Goal: Complete application form: Complete application form

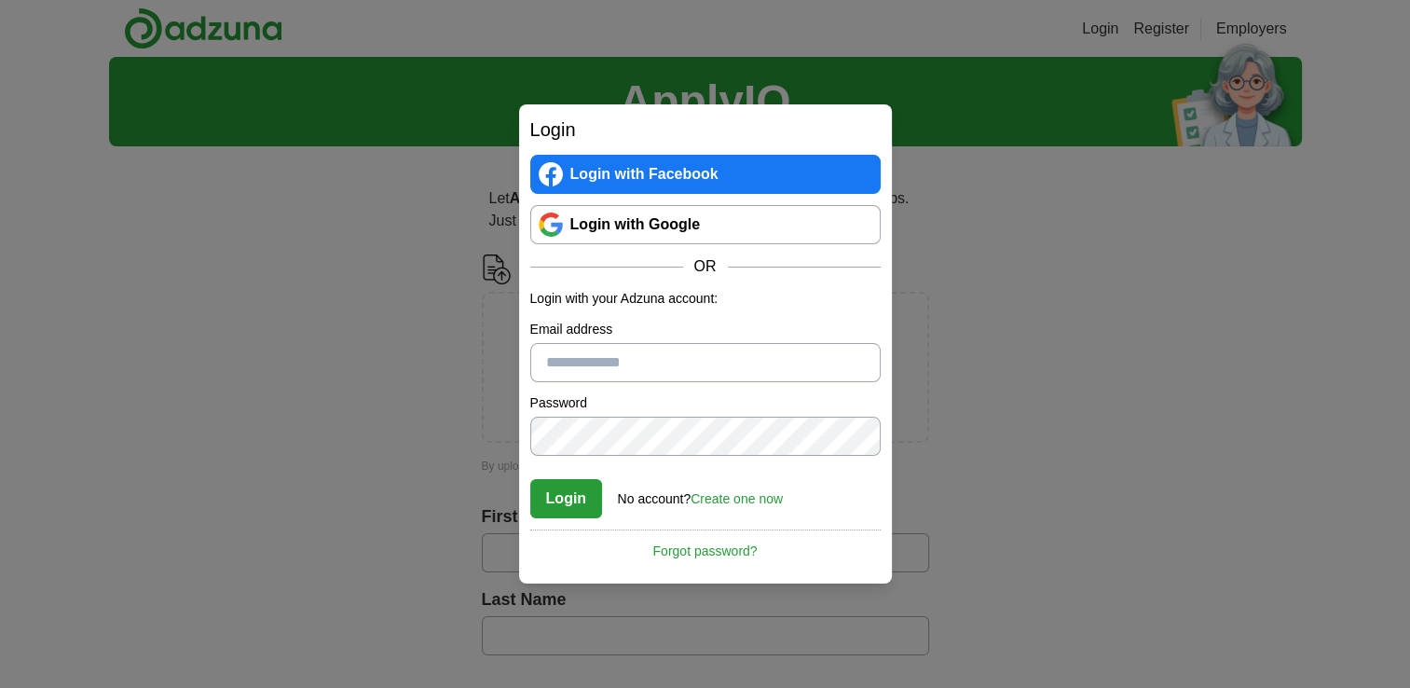
drag, startPoint x: 0, startPoint y: 0, endPoint x: 747, endPoint y: 367, distance: 832.1
click at [747, 367] on input "Email address" at bounding box center [705, 362] width 351 height 39
type input "**********"
click at [570, 498] on button "Login" at bounding box center [566, 498] width 73 height 39
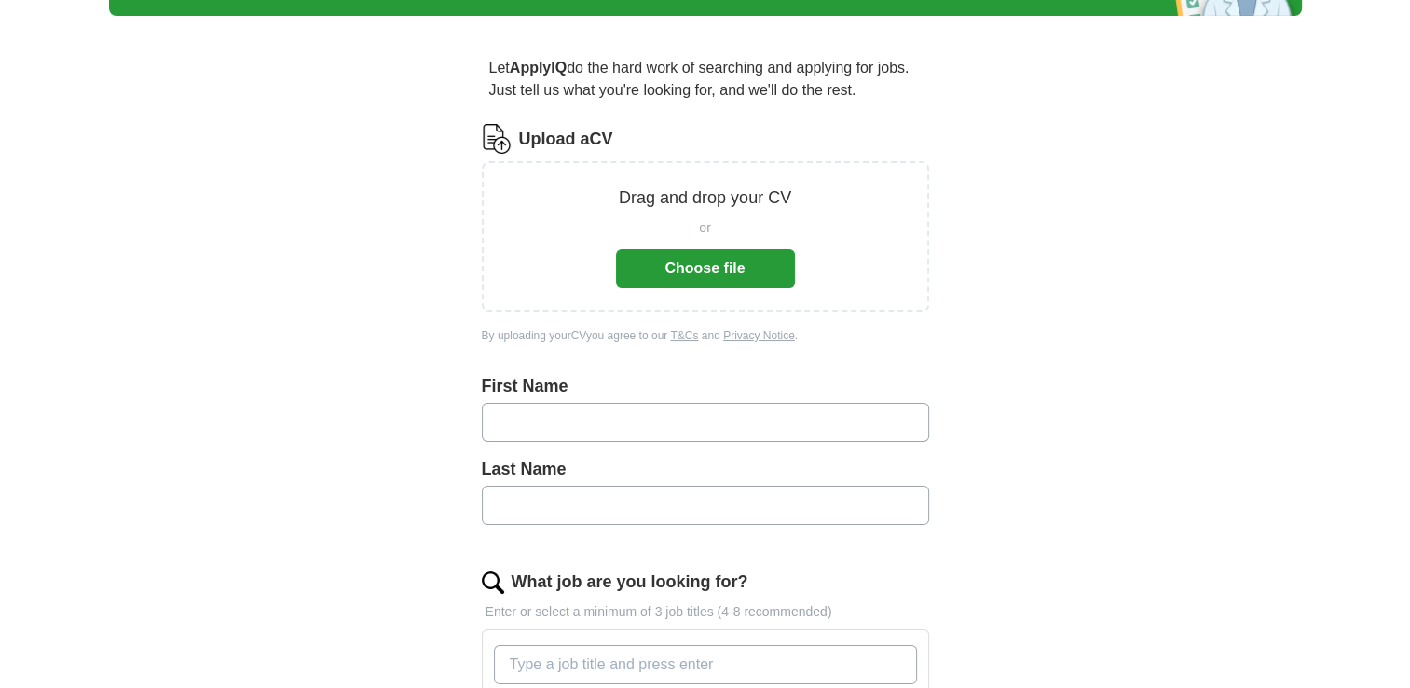
scroll to position [131, 0]
click at [708, 272] on button "Choose file" at bounding box center [705, 268] width 179 height 39
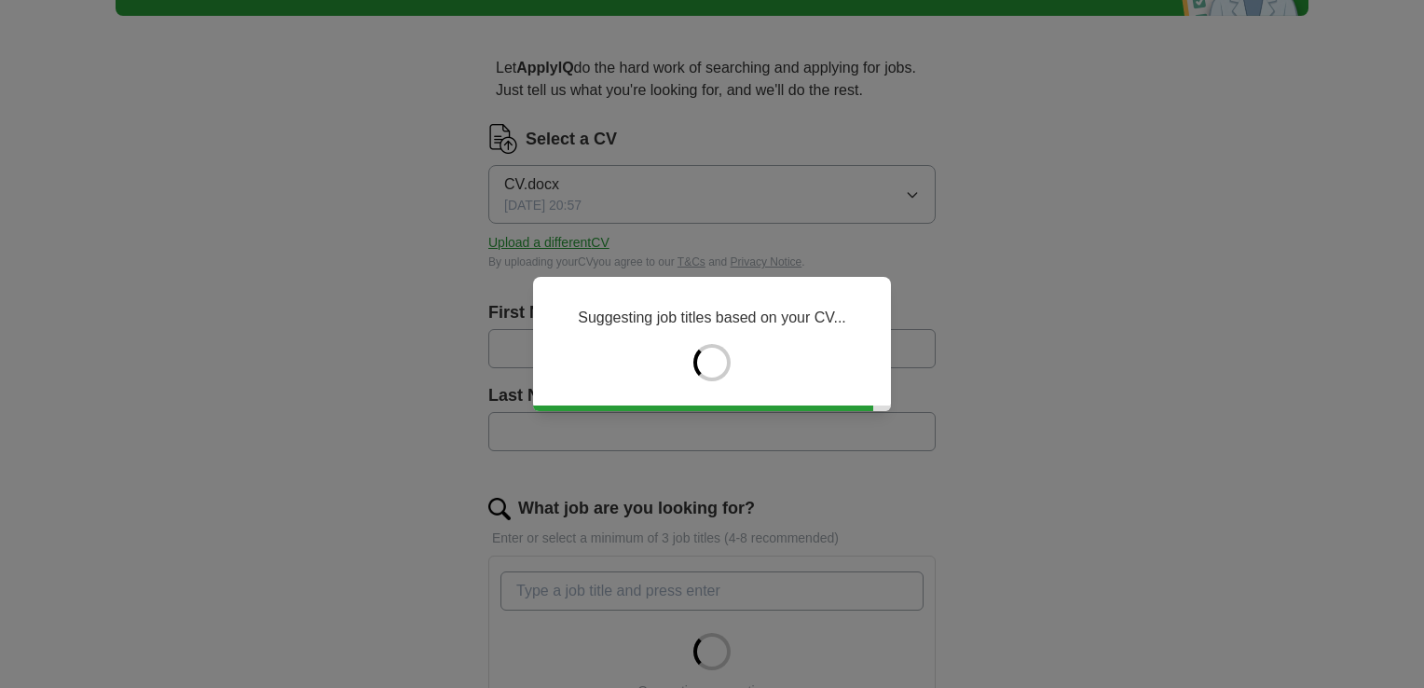
type input "******"
type input "*******"
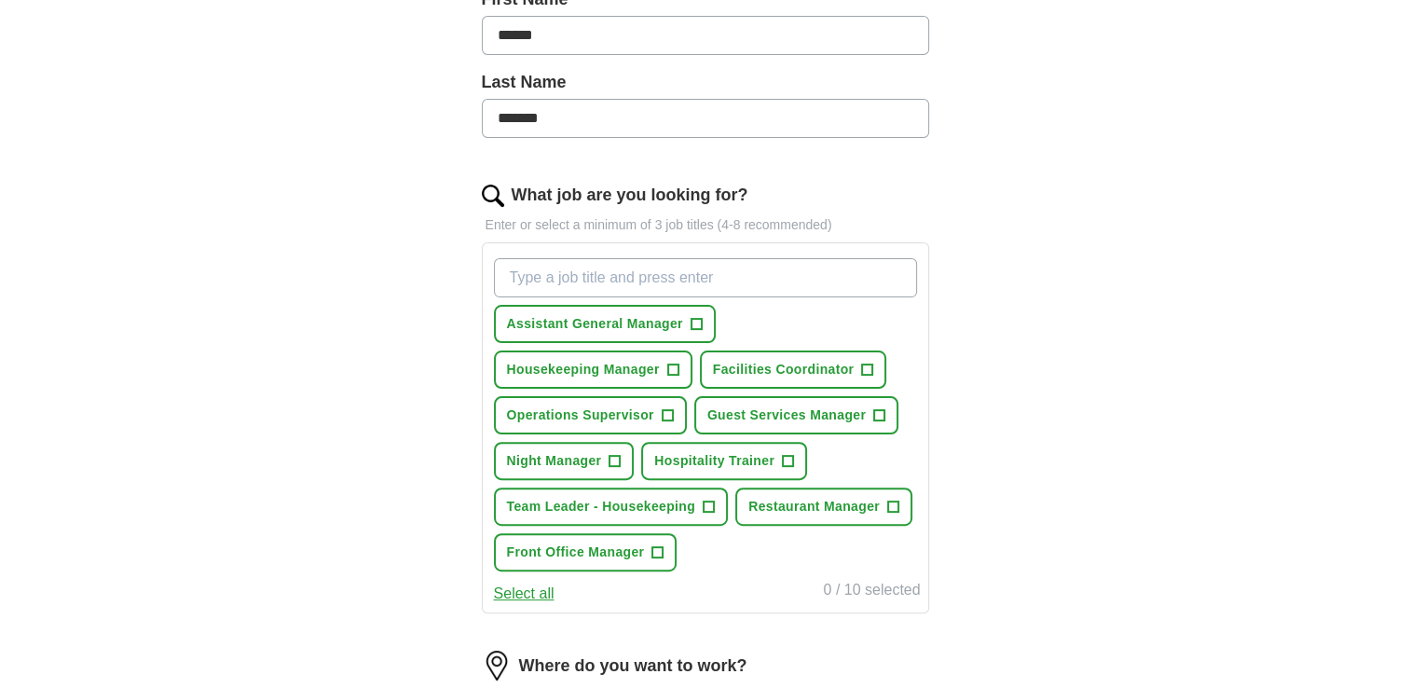
scroll to position [446, 0]
click at [708, 501] on span "+" at bounding box center [709, 505] width 11 height 15
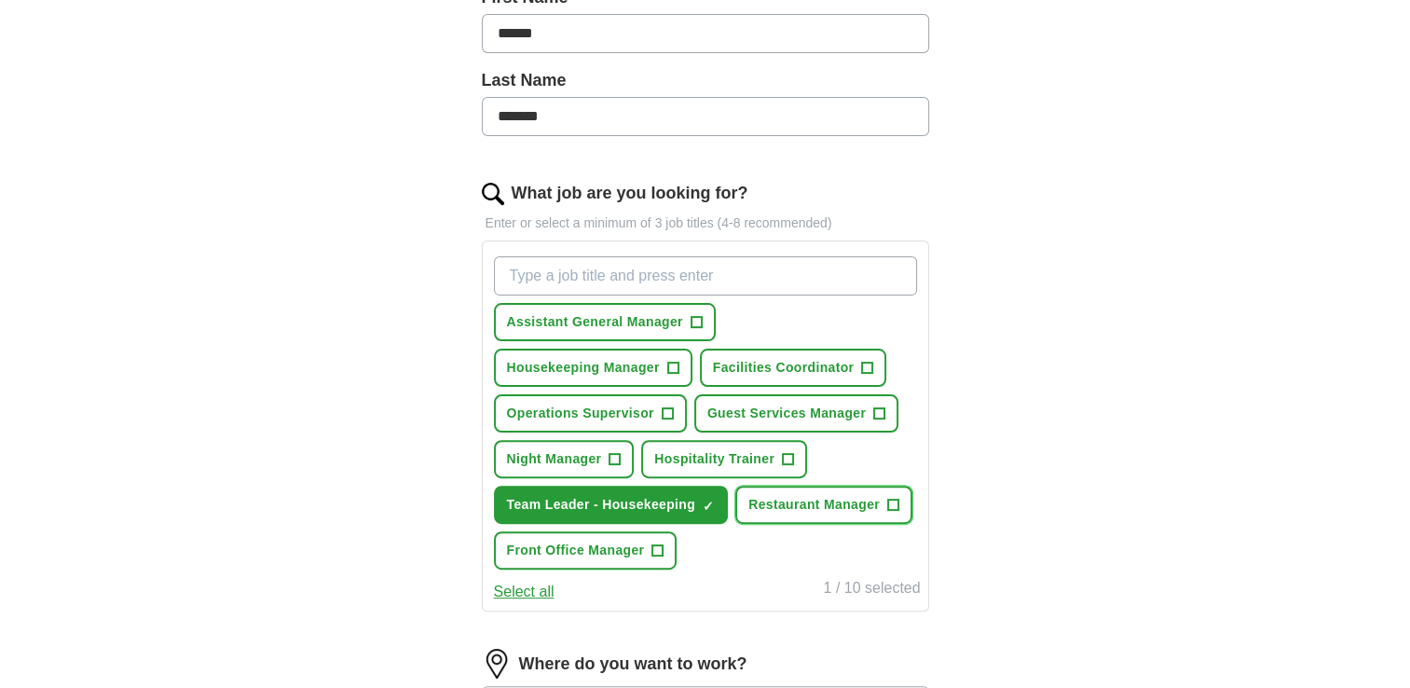
drag, startPoint x: 891, startPoint y: 500, endPoint x: 843, endPoint y: 510, distance: 49.5
drag, startPoint x: 843, startPoint y: 510, endPoint x: 813, endPoint y: 575, distance: 71.7
click at [813, 577] on div "Select all 1 / 10 selected" at bounding box center [705, 590] width 431 height 26
drag, startPoint x: 892, startPoint y: 494, endPoint x: 809, endPoint y: 558, distance: 105.0
click at [809, 558] on div "Assistant General Manager + Housekeeping Manager + Facilities Coordinator + Ope…" at bounding box center [705, 413] width 431 height 328
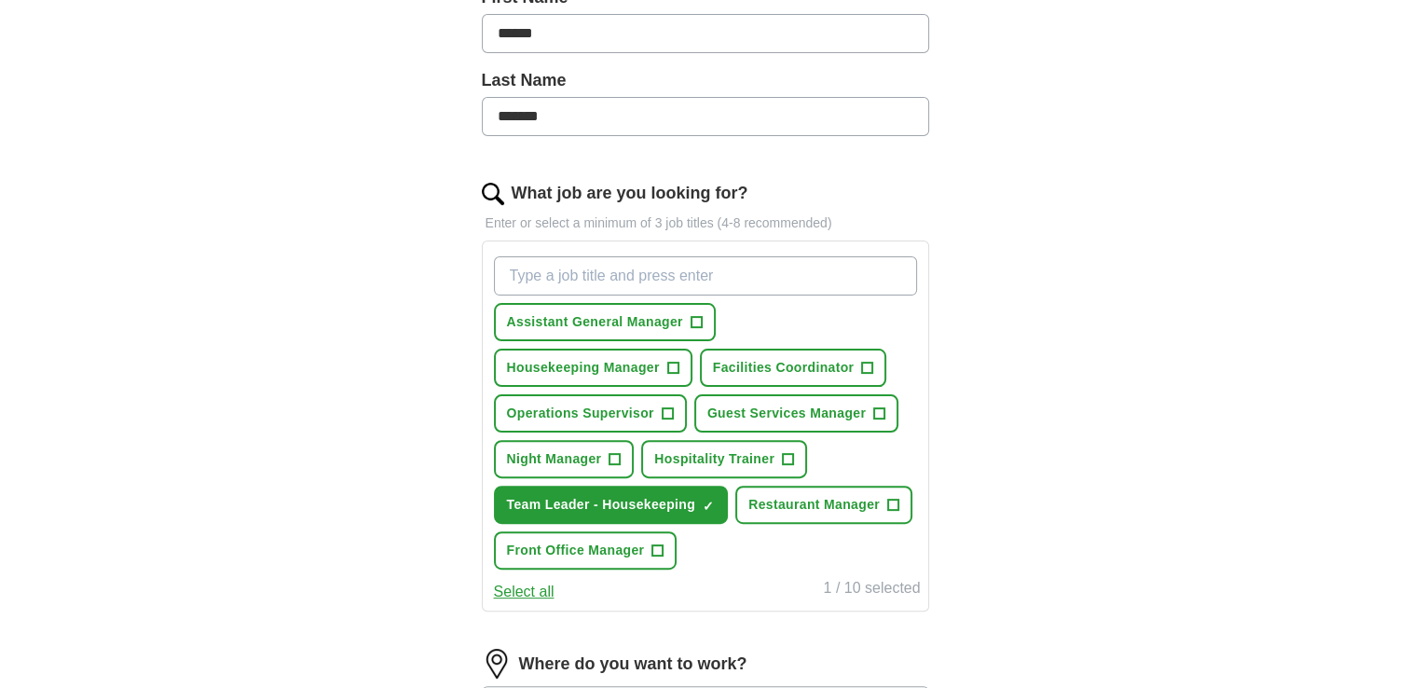
drag, startPoint x: 809, startPoint y: 558, endPoint x: 940, endPoint y: 563, distance: 130.6
click at [940, 563] on div "Let ApplyIQ do the hard work of searching and applying for jobs. Just tell us w…" at bounding box center [705, 365] width 597 height 1299
click at [895, 502] on span "+" at bounding box center [892, 505] width 11 height 15
click at [789, 452] on span "+" at bounding box center [788, 459] width 11 height 15
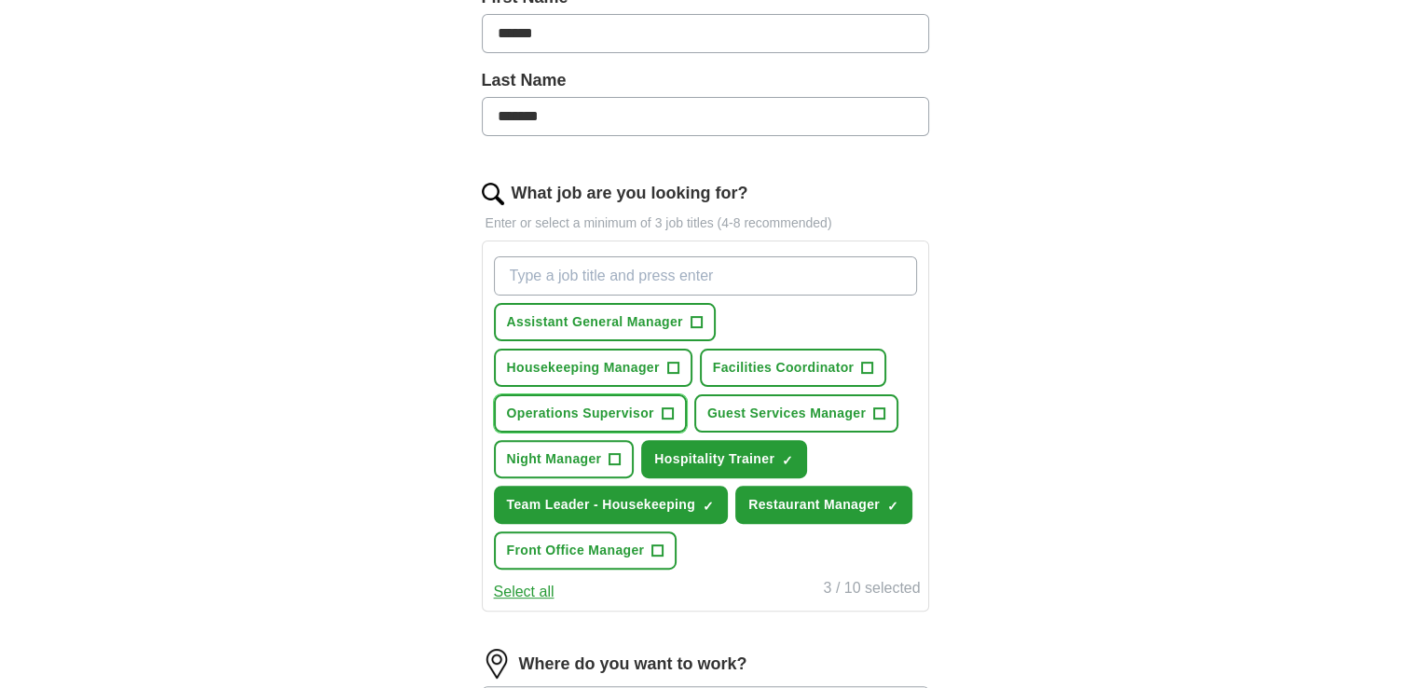
click at [668, 409] on span "+" at bounding box center [667, 413] width 11 height 15
click at [880, 406] on span "+" at bounding box center [879, 413] width 11 height 15
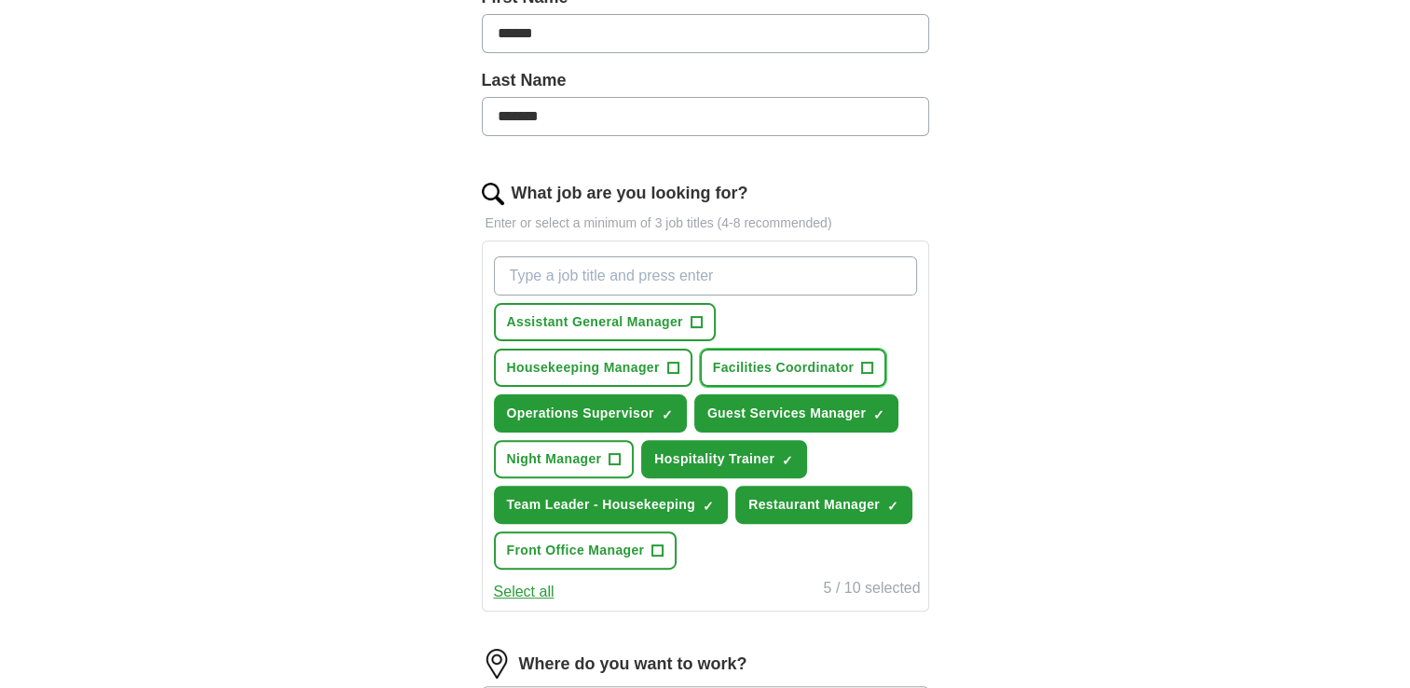
click at [866, 361] on span "+" at bounding box center [867, 368] width 11 height 15
click at [648, 268] on input "What job are you looking for?" at bounding box center [705, 275] width 423 height 39
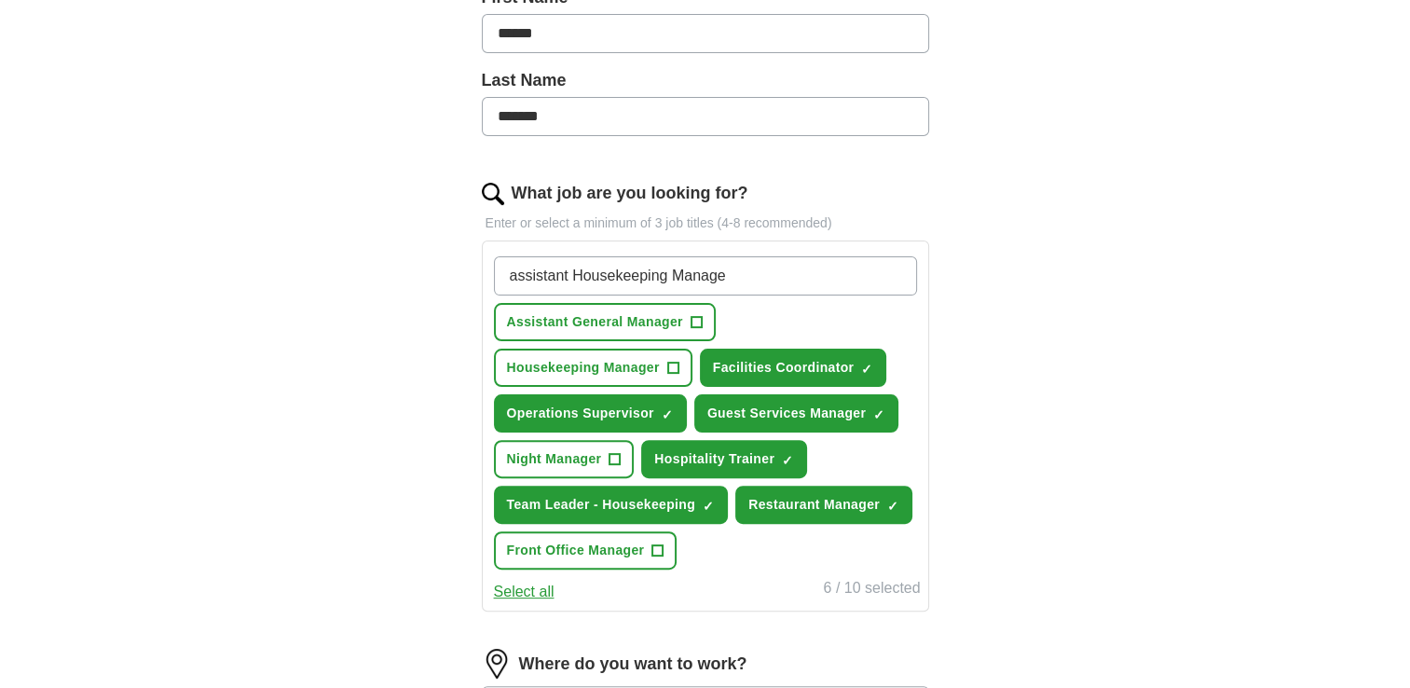
type input "assistant Housekeeping Manager"
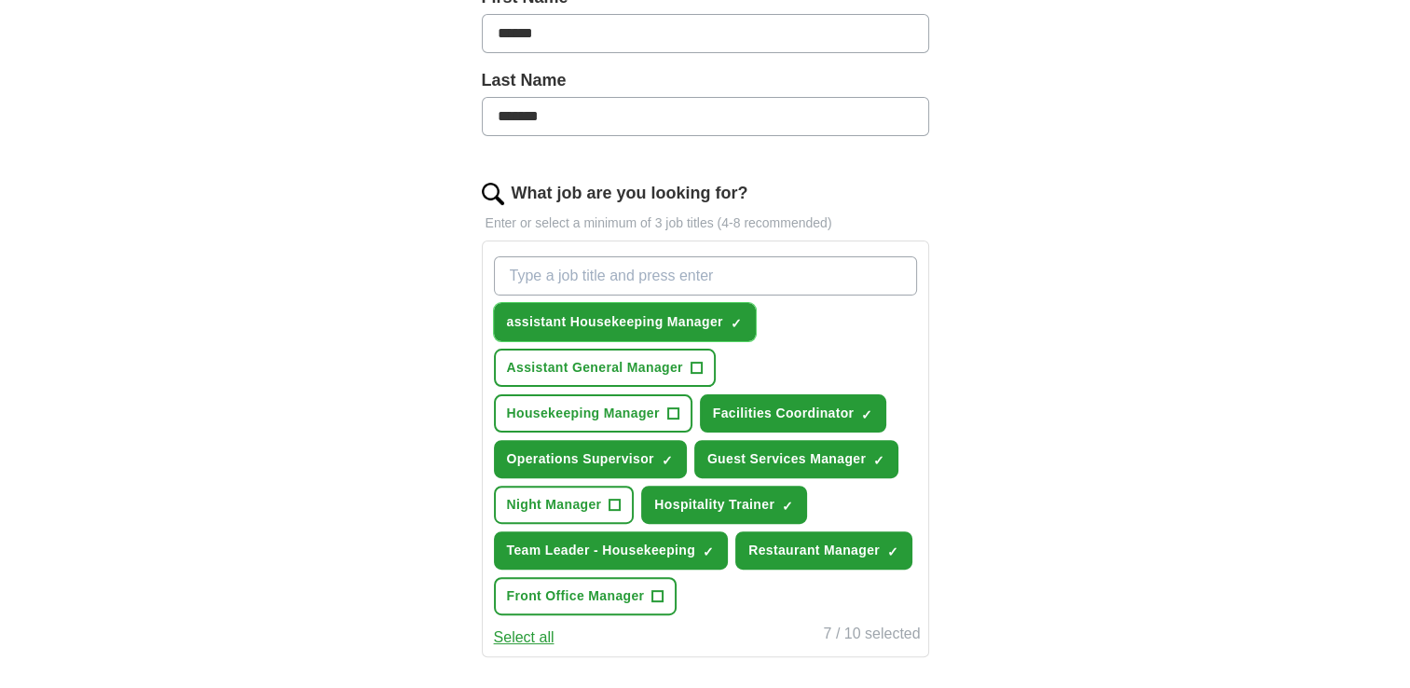
click at [515, 319] on span "assistant Housekeeping Manager" at bounding box center [615, 322] width 216 height 20
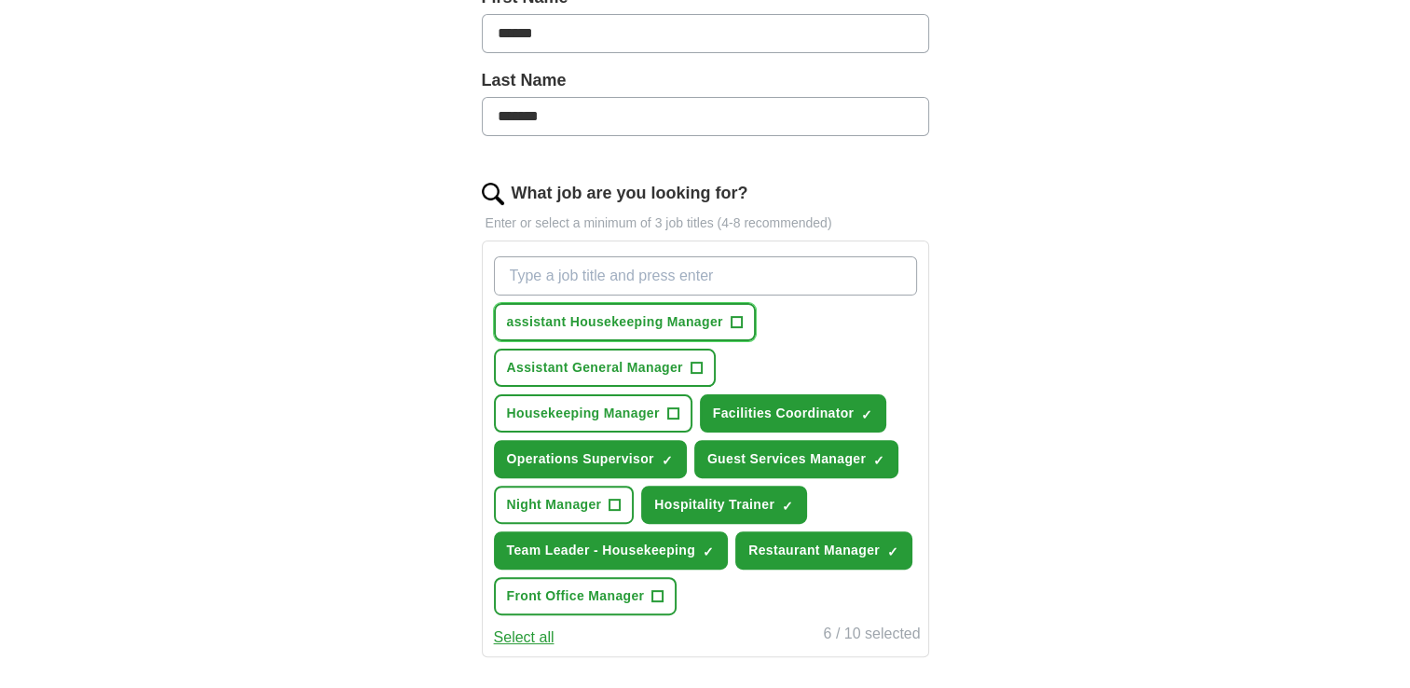
click at [515, 319] on span "assistant Housekeeping Manager" at bounding box center [615, 322] width 216 height 20
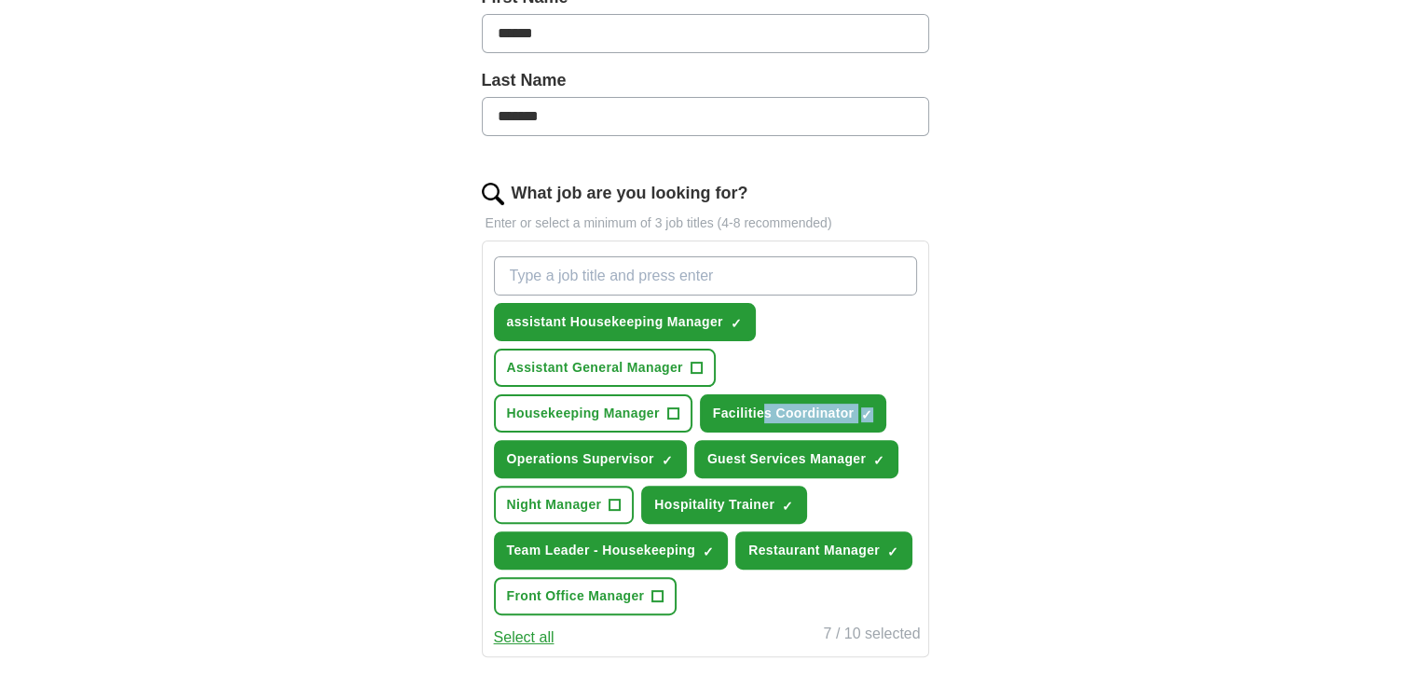
drag, startPoint x: 761, startPoint y: 365, endPoint x: 917, endPoint y: 356, distance: 156.9
click at [917, 356] on div "assistant Housekeeping Manager ✓ × Assistant General Manager + Housekeeping Man…" at bounding box center [705, 436] width 431 height 374
click at [589, 276] on input "What job are you looking for?" at bounding box center [705, 275] width 423 height 39
type input "t"
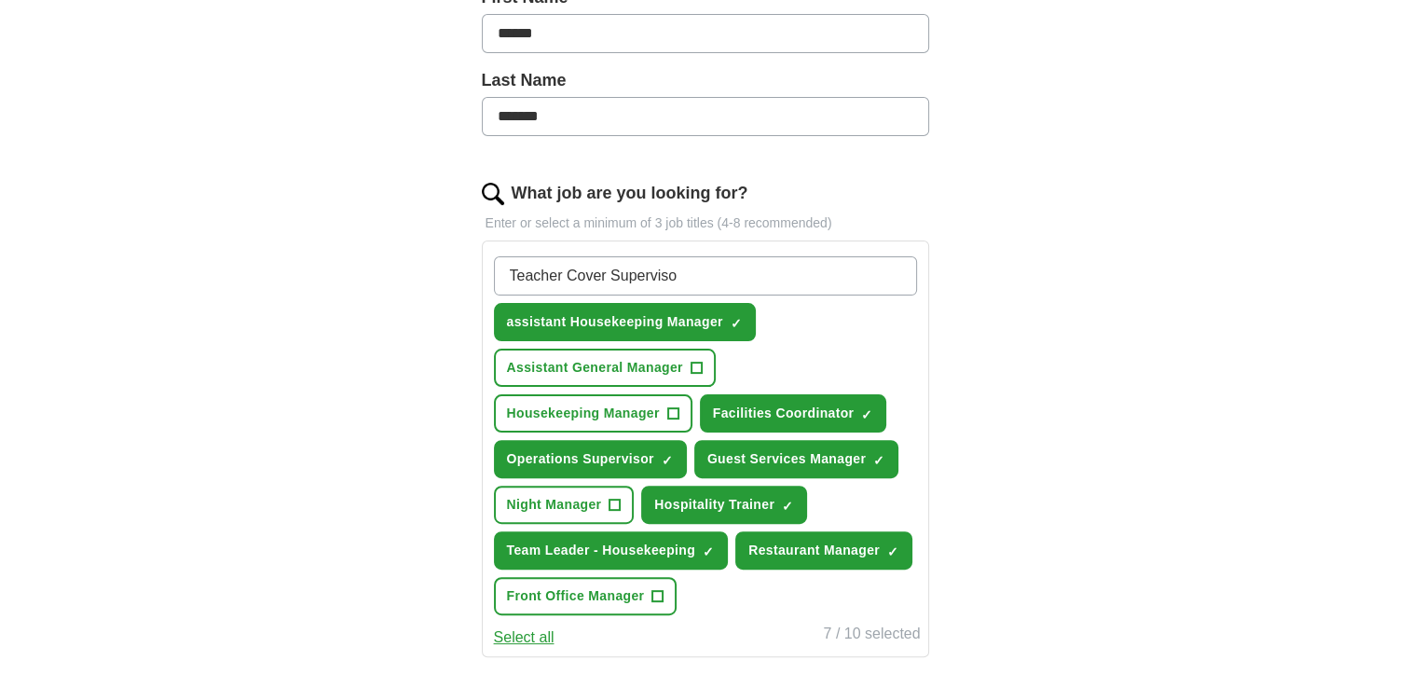
type input "Teacher Cover Supervisor"
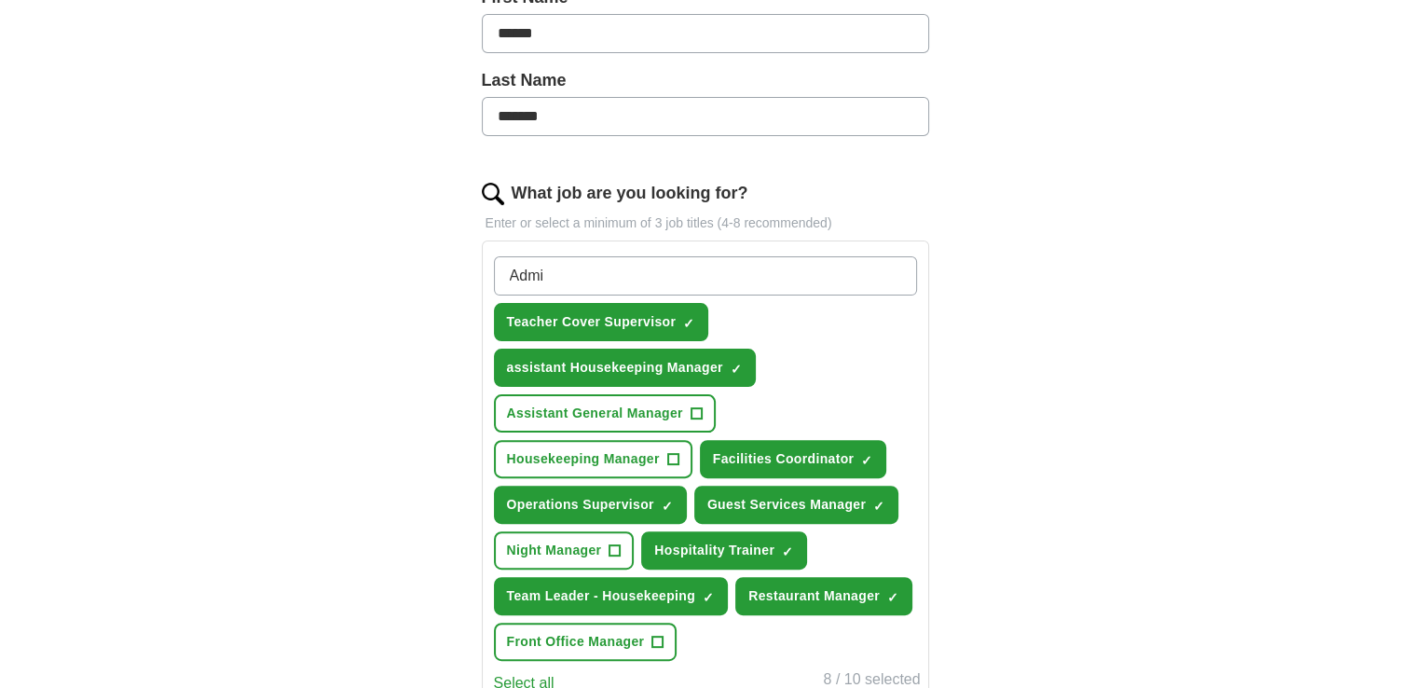
type input "Admin"
type input "Business Analyst"
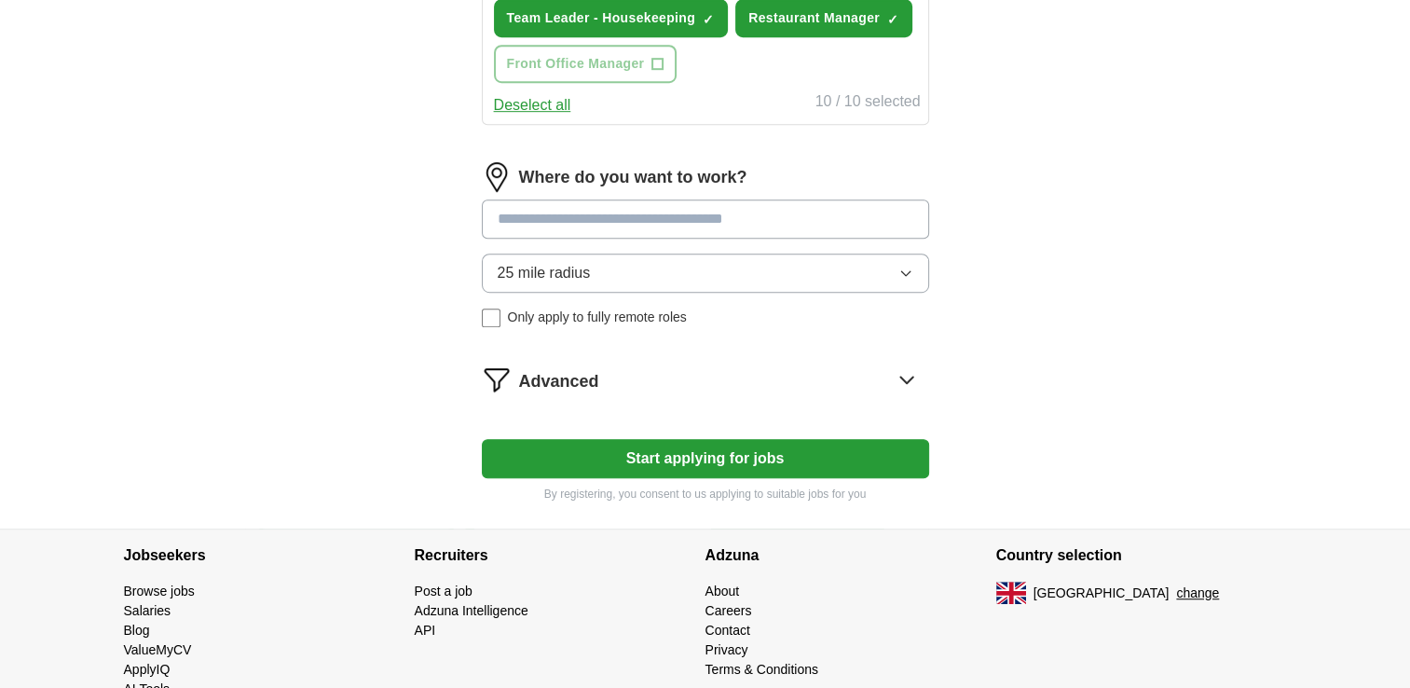
scroll to position [1107, 0]
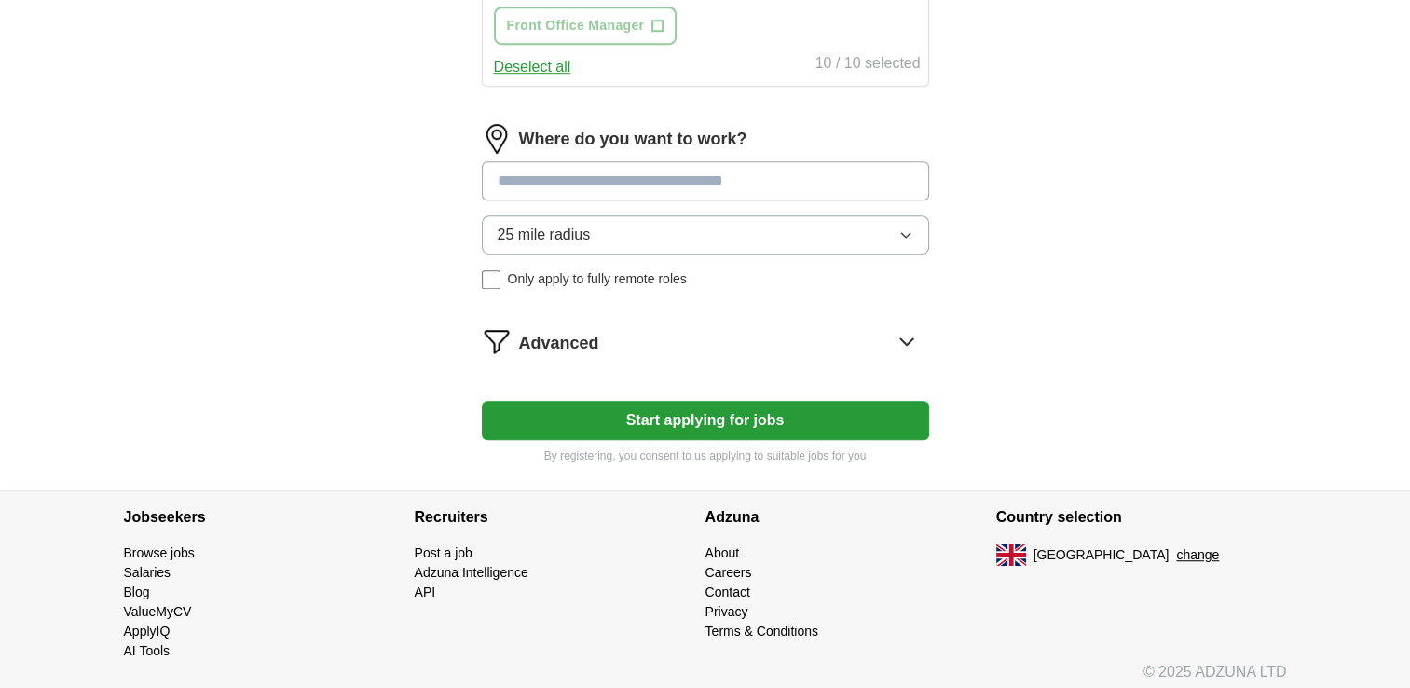
click at [578, 163] on input at bounding box center [705, 180] width 447 height 39
type input "*"
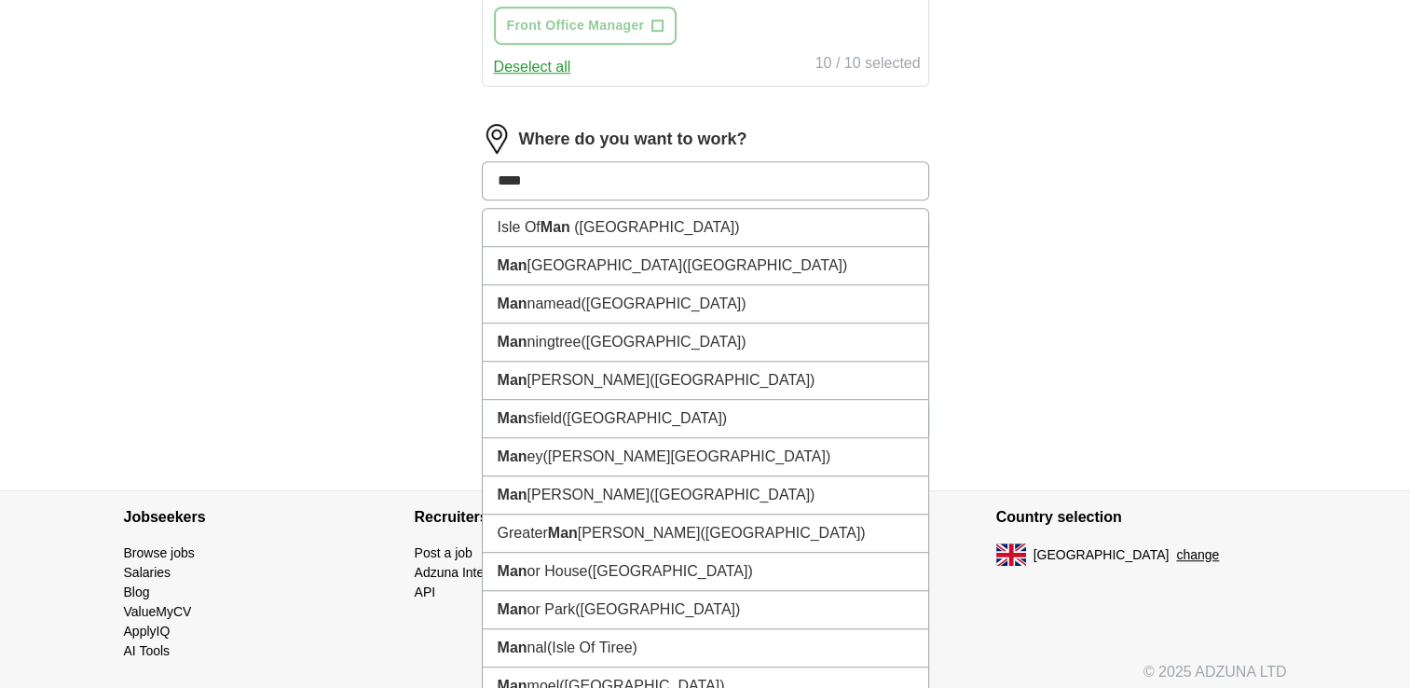
type input "*****"
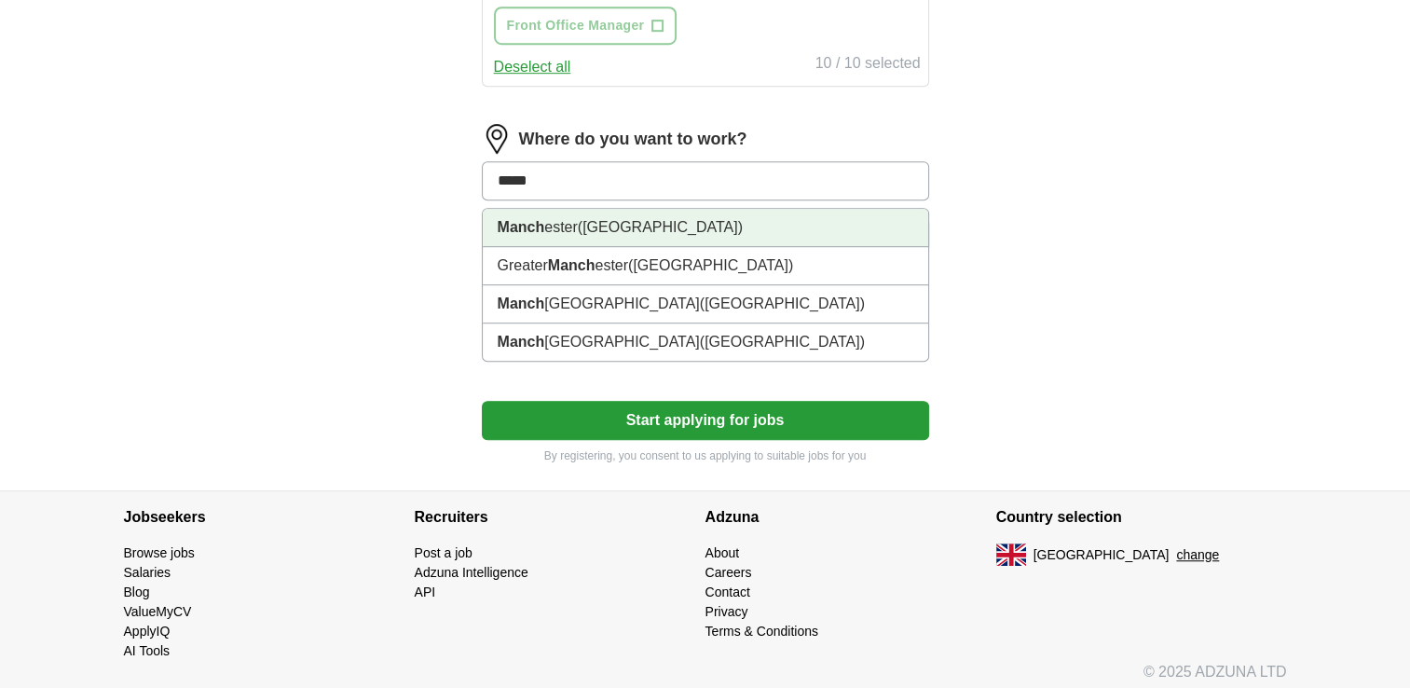
click at [580, 224] on li "Manch ester (Greater Manchester)" at bounding box center [706, 228] width 446 height 38
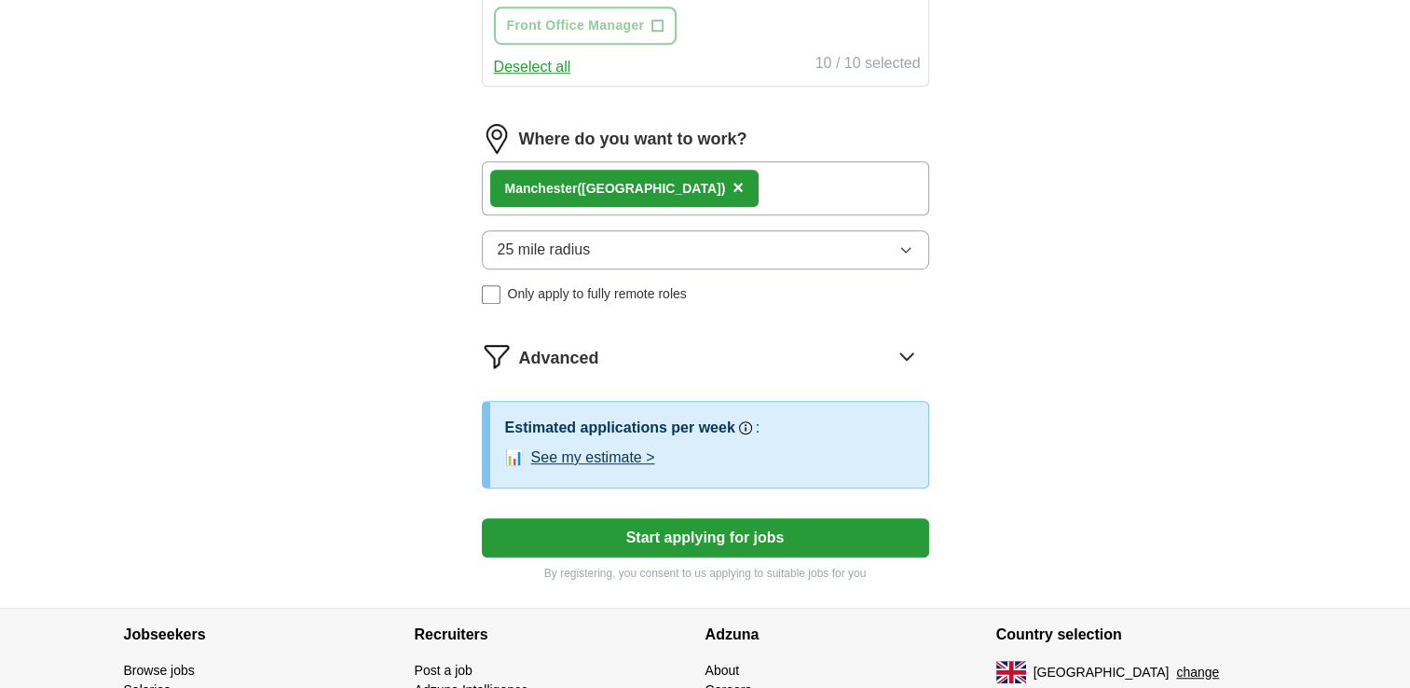
click at [914, 241] on button "25 mile radius" at bounding box center [705, 249] width 447 height 39
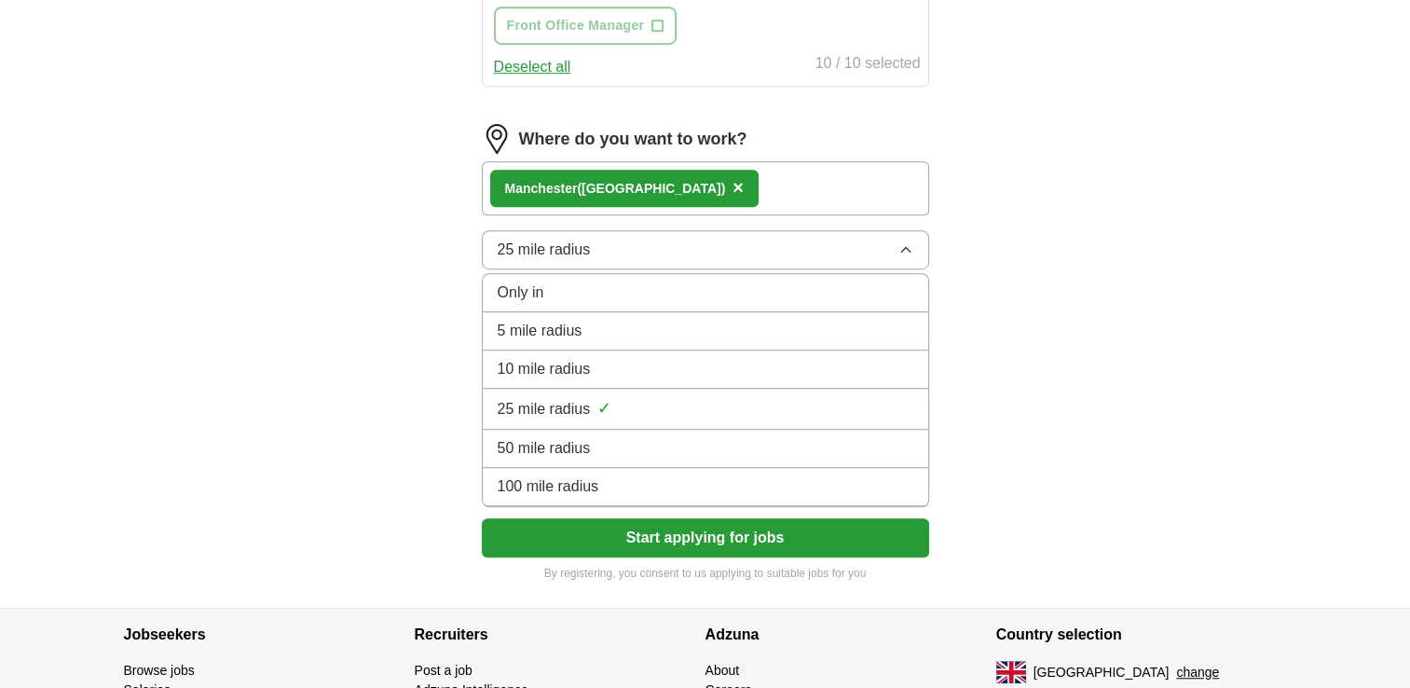
click at [832, 358] on div "10 mile radius" at bounding box center [706, 369] width 416 height 22
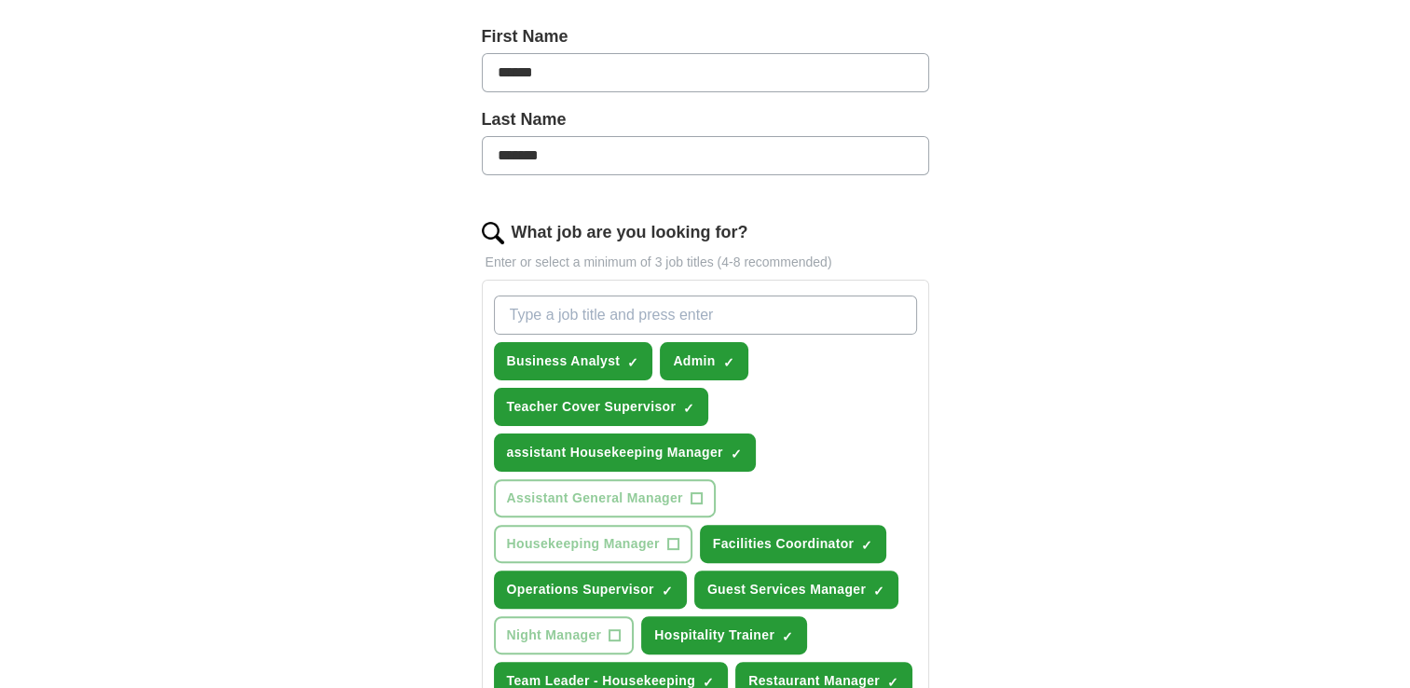
scroll to position [407, 0]
click at [582, 311] on input "What job are you looking for?" at bounding box center [705, 314] width 423 height 39
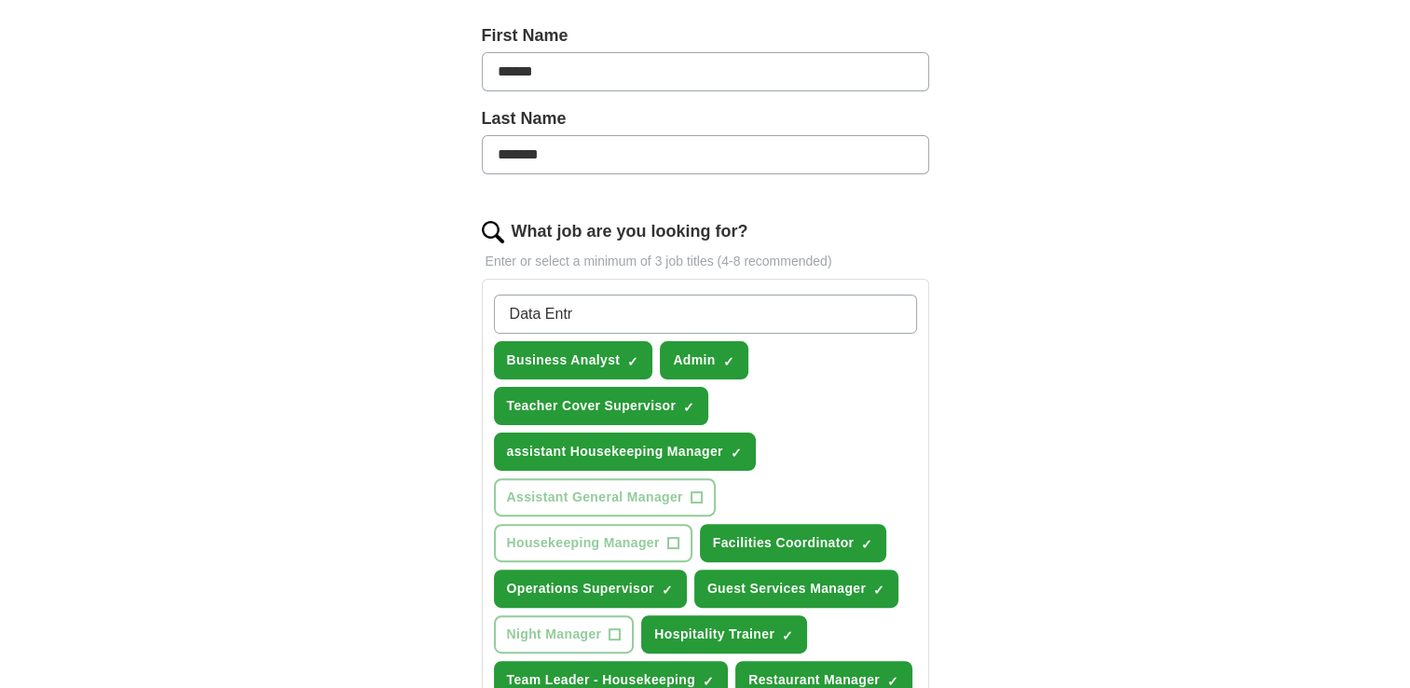
type input "Data Entry"
type input "Remote jobs"
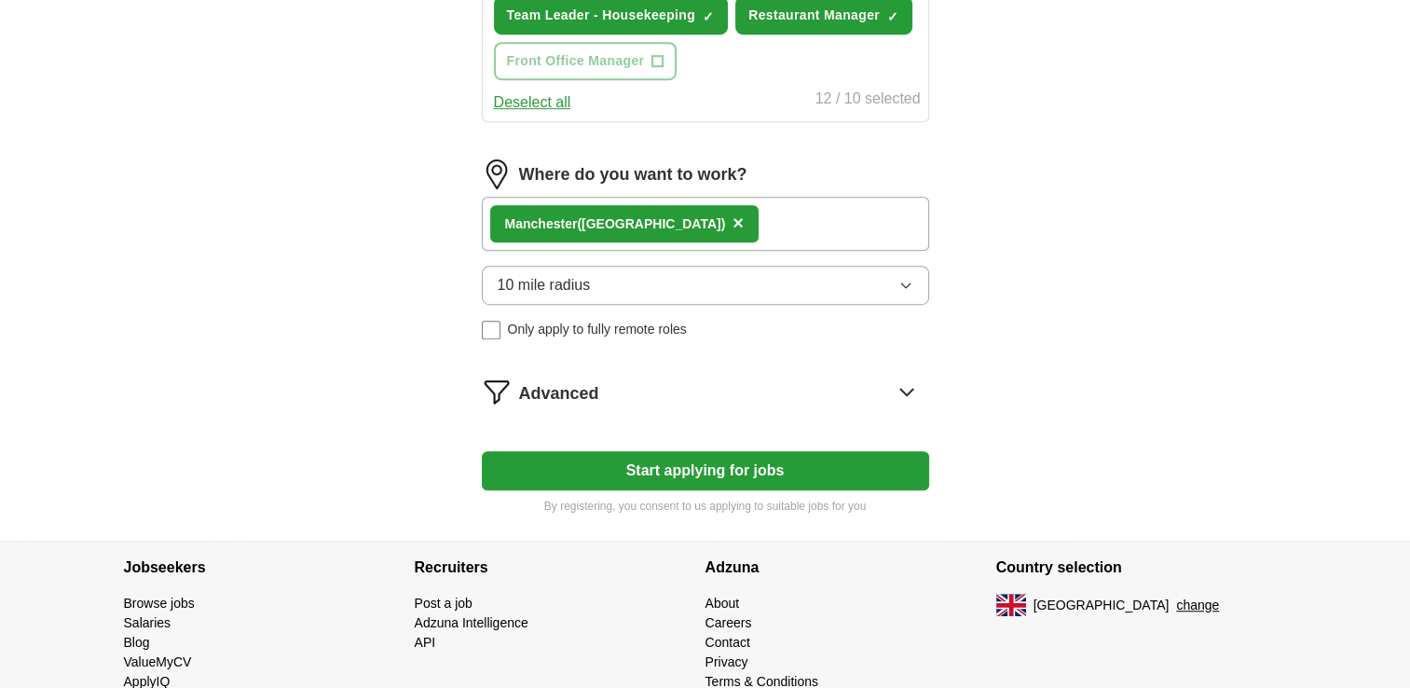
scroll to position [1074, 0]
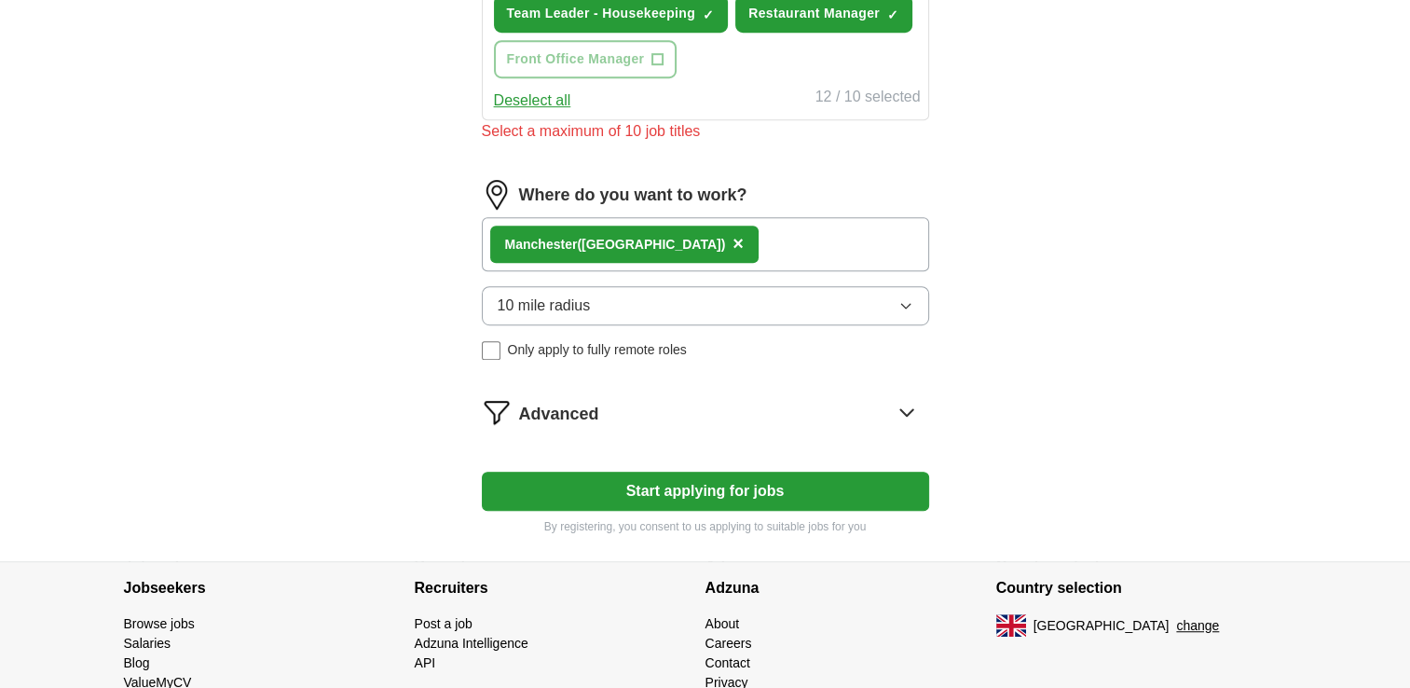
click at [575, 403] on span "Advanced" at bounding box center [559, 414] width 80 height 25
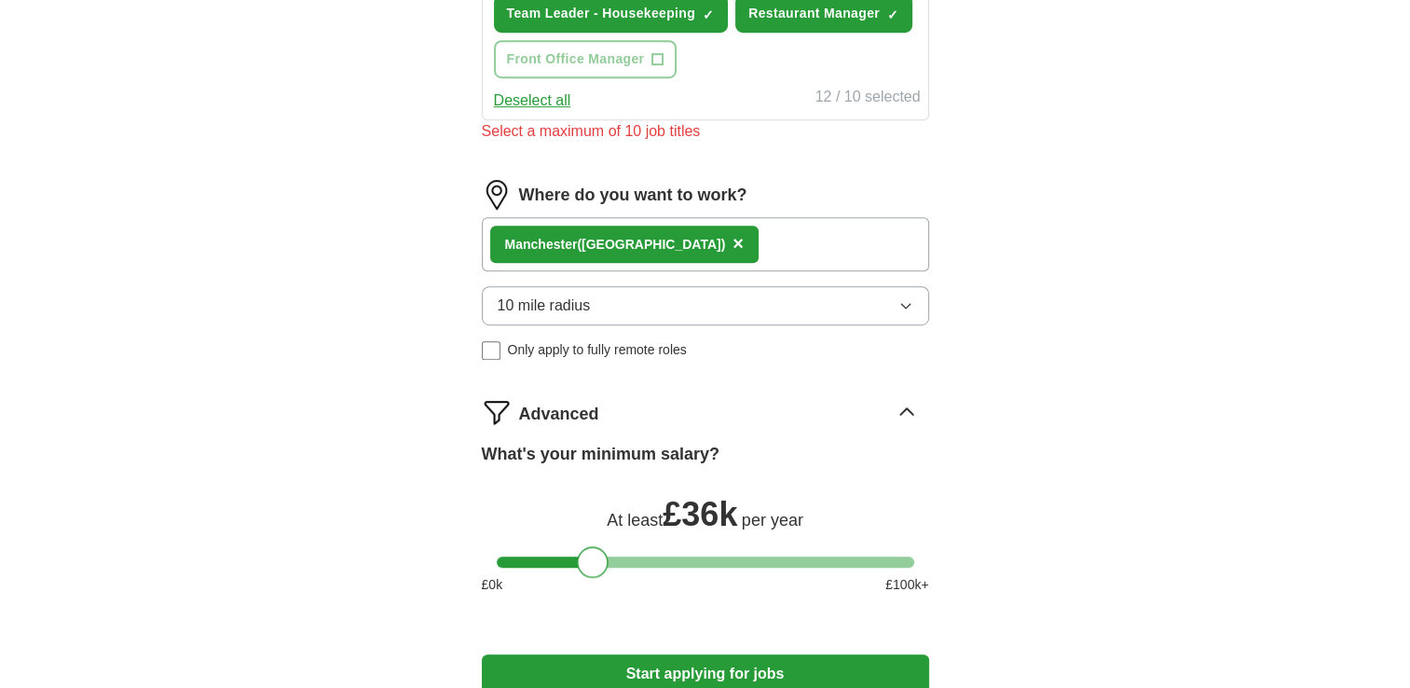
click at [591, 557] on div at bounding box center [706, 562] width 418 height 11
click at [563, 557] on div at bounding box center [706, 562] width 418 height 11
click at [547, 557] on div at bounding box center [706, 562] width 418 height 11
click at [552, 554] on div at bounding box center [545, 562] width 32 height 32
click at [563, 557] on div at bounding box center [706, 562] width 418 height 11
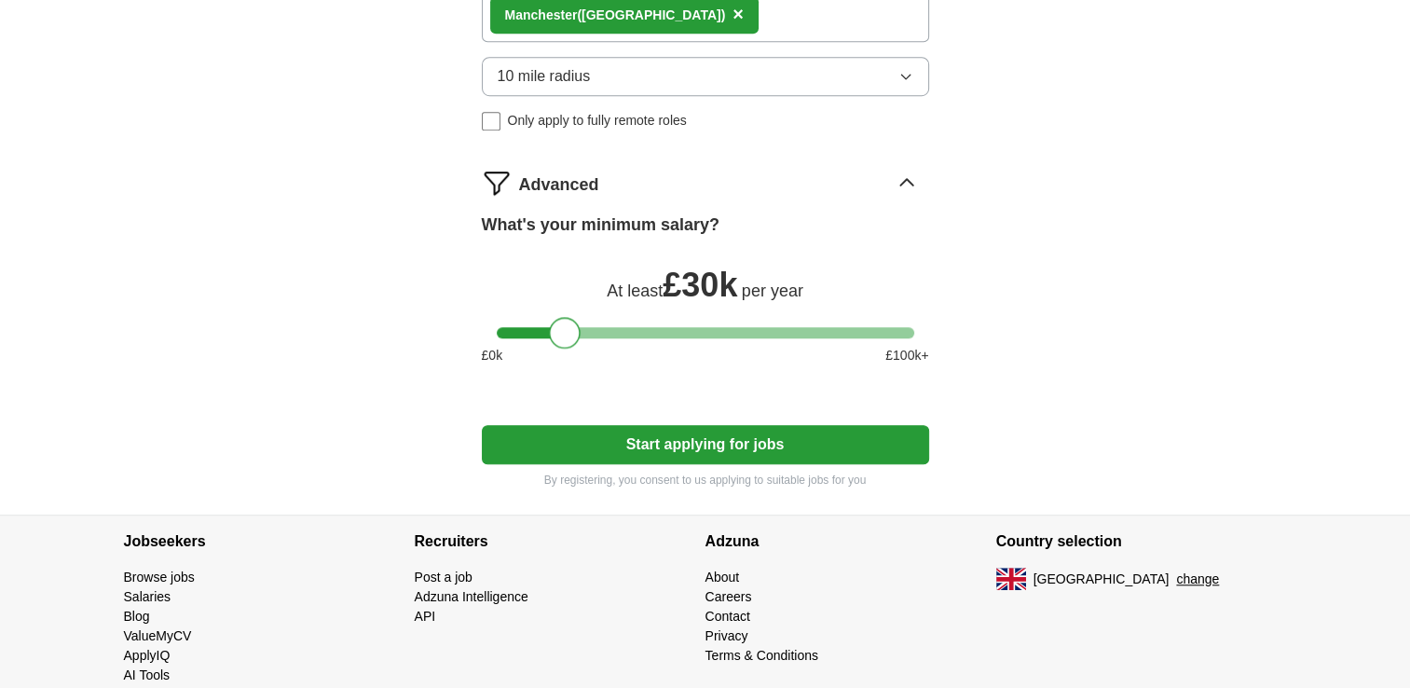
scroll to position [1305, 0]
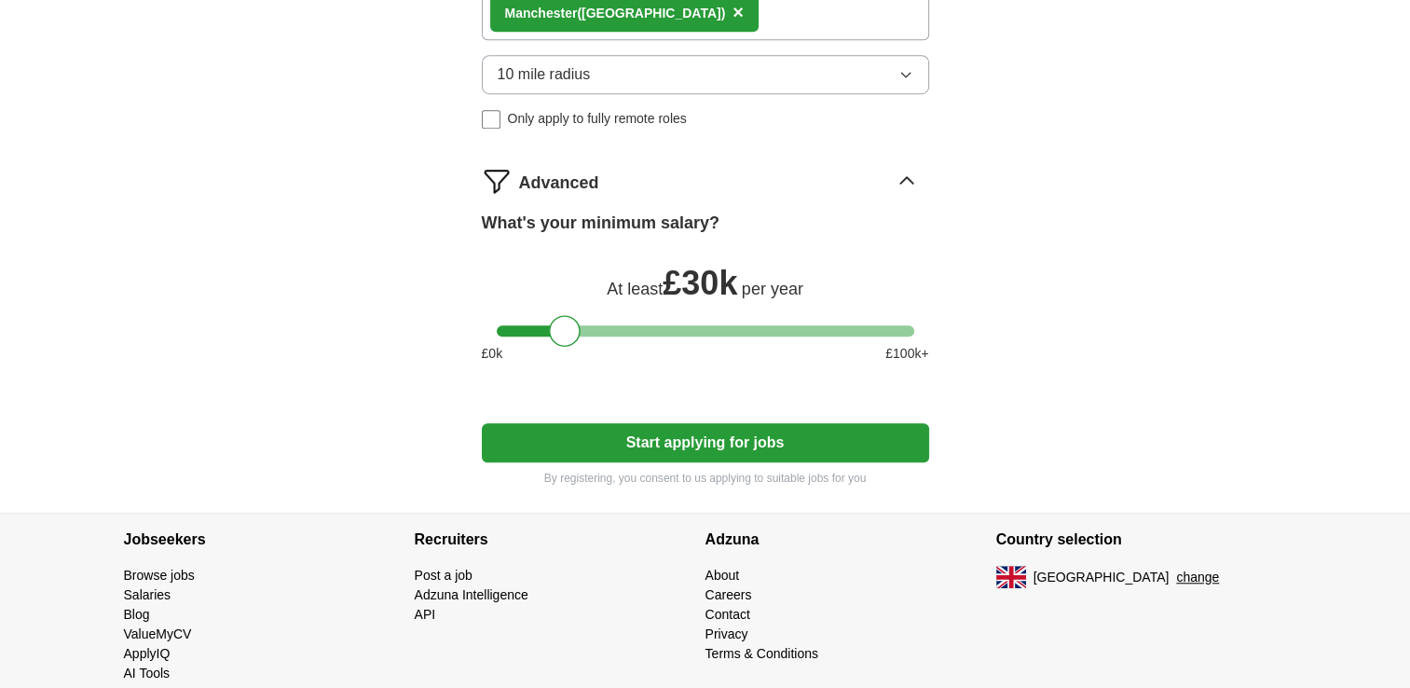
click at [699, 437] on button "Start applying for jobs" at bounding box center [705, 442] width 447 height 39
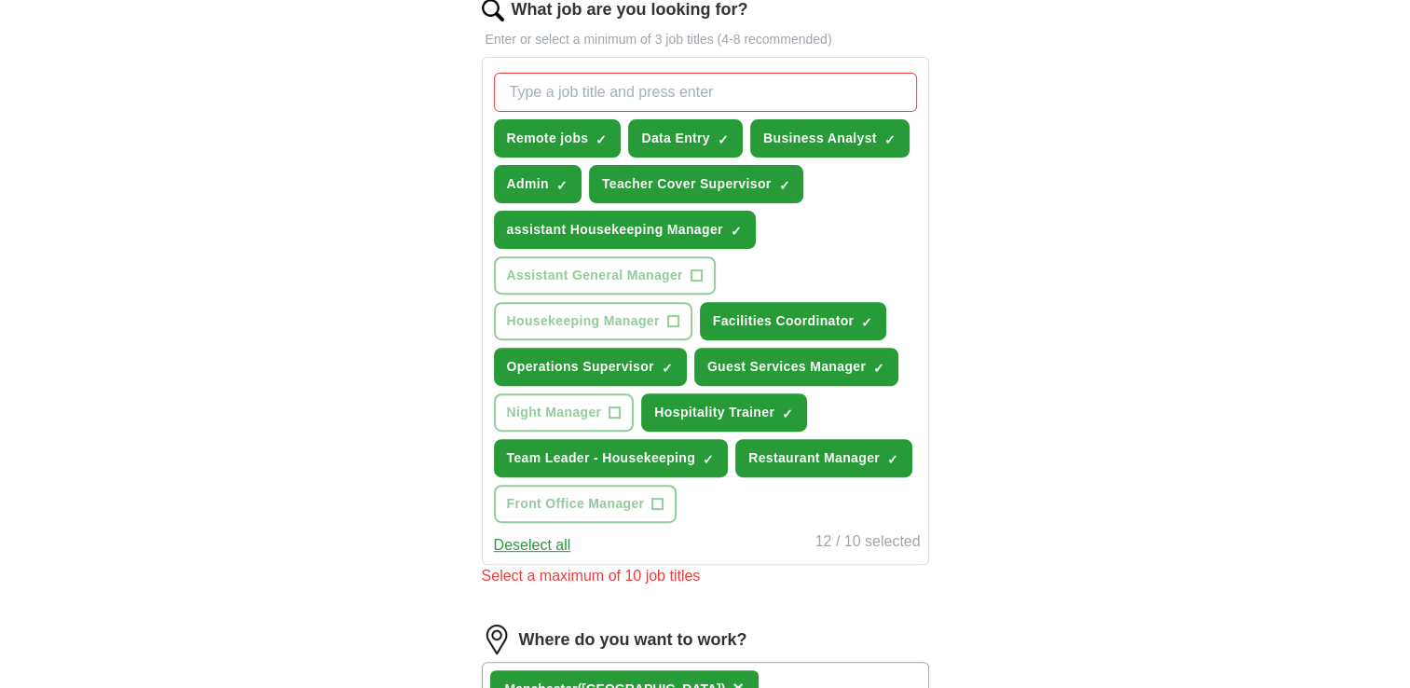
scroll to position [628, 0]
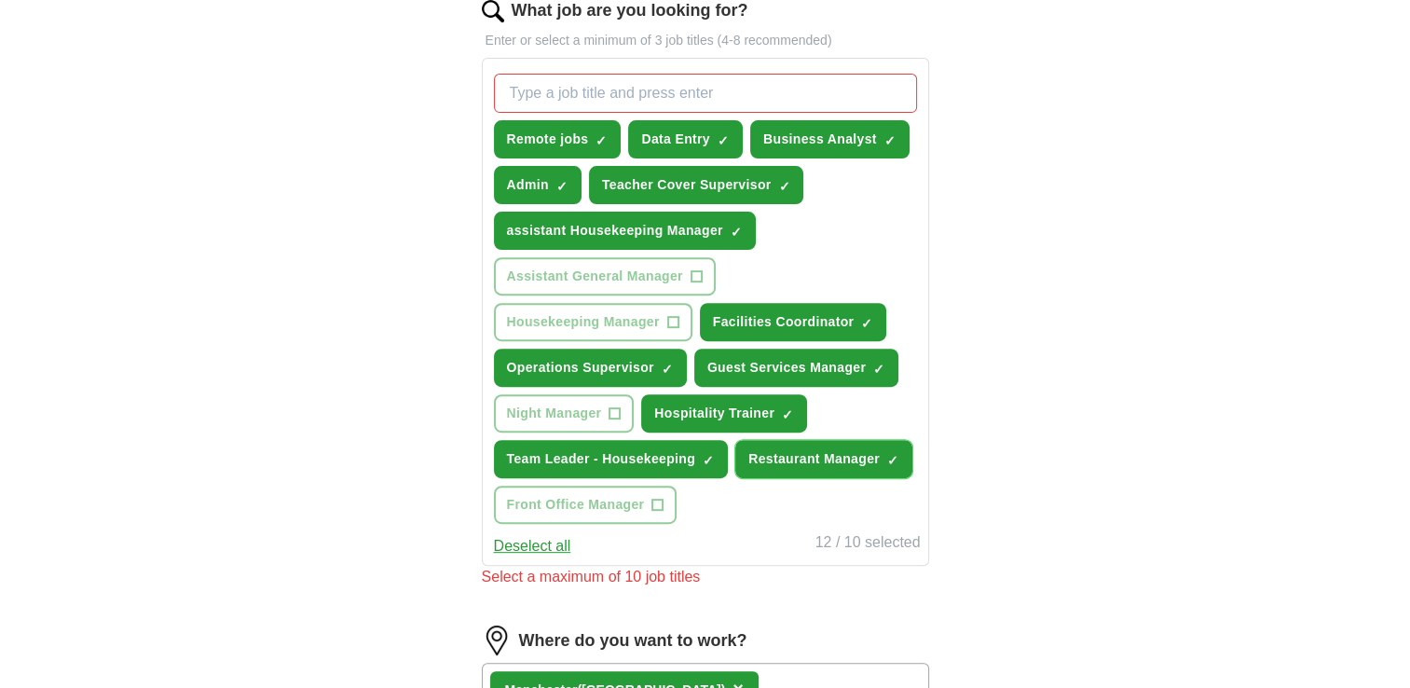
click at [0, 0] on span "×" at bounding box center [0, 0] width 0 height 0
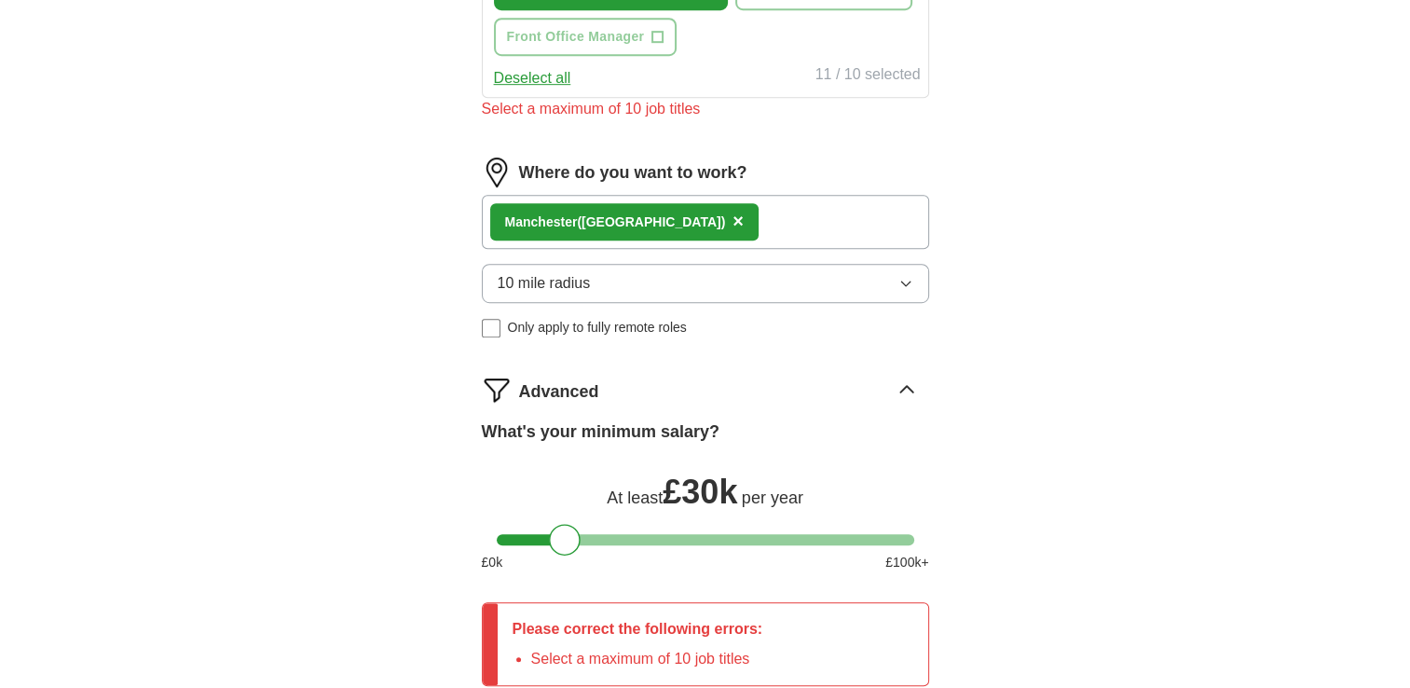
scroll to position [1410, 0]
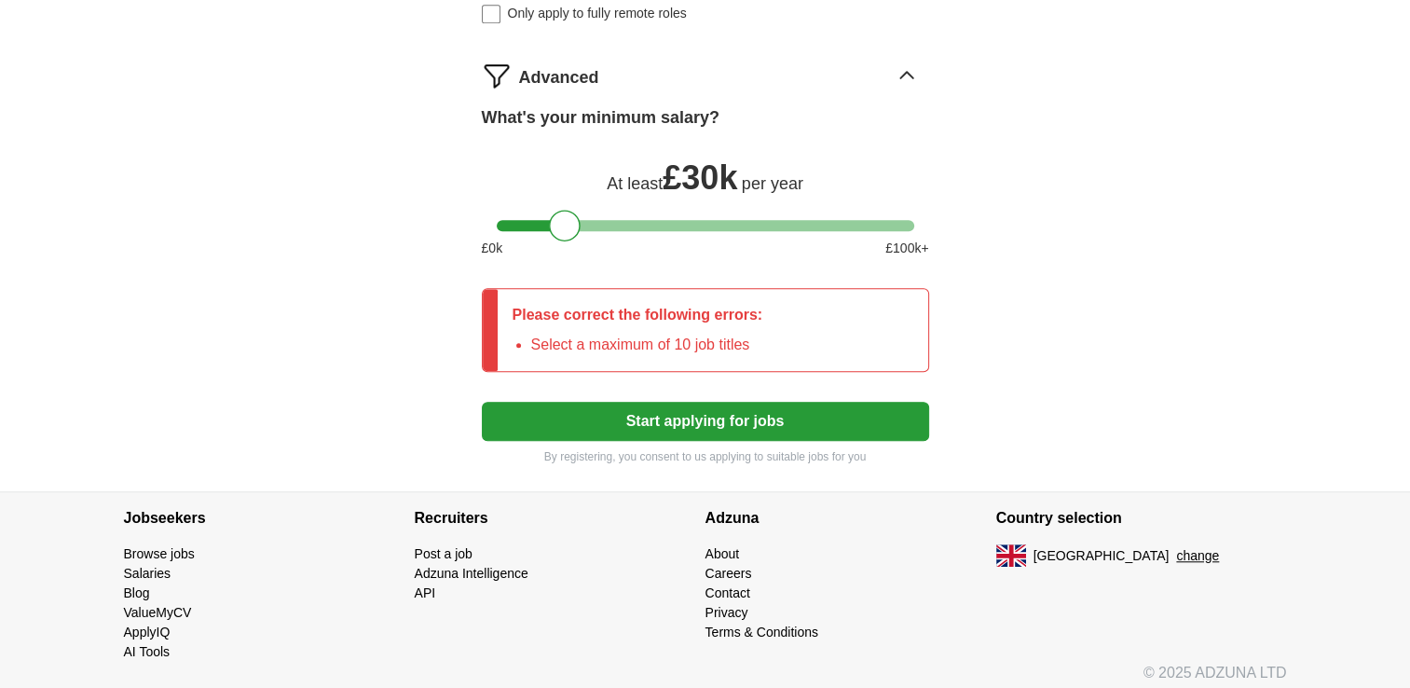
drag, startPoint x: 753, startPoint y: 406, endPoint x: 658, endPoint y: 411, distance: 95.2
click at [658, 411] on button "Start applying for jobs" at bounding box center [705, 421] width 447 height 39
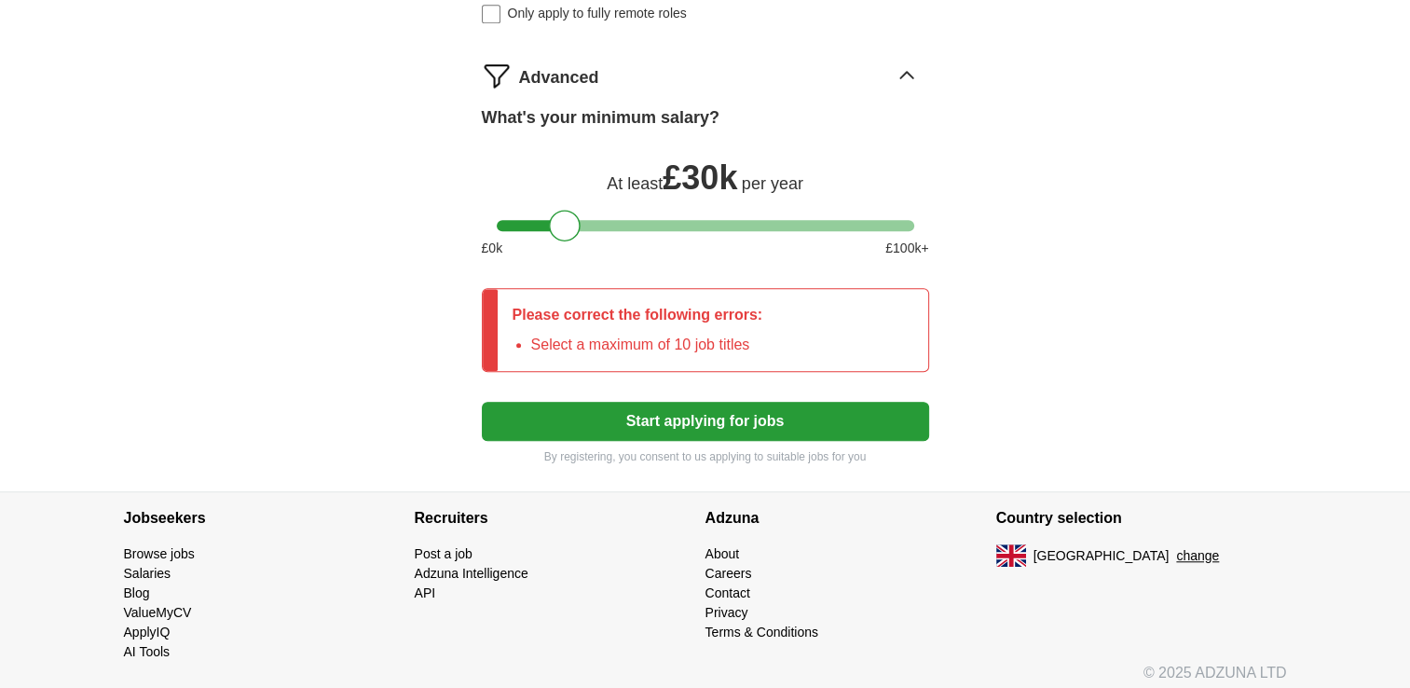
click at [658, 411] on button "Start applying for jobs" at bounding box center [705, 421] width 447 height 39
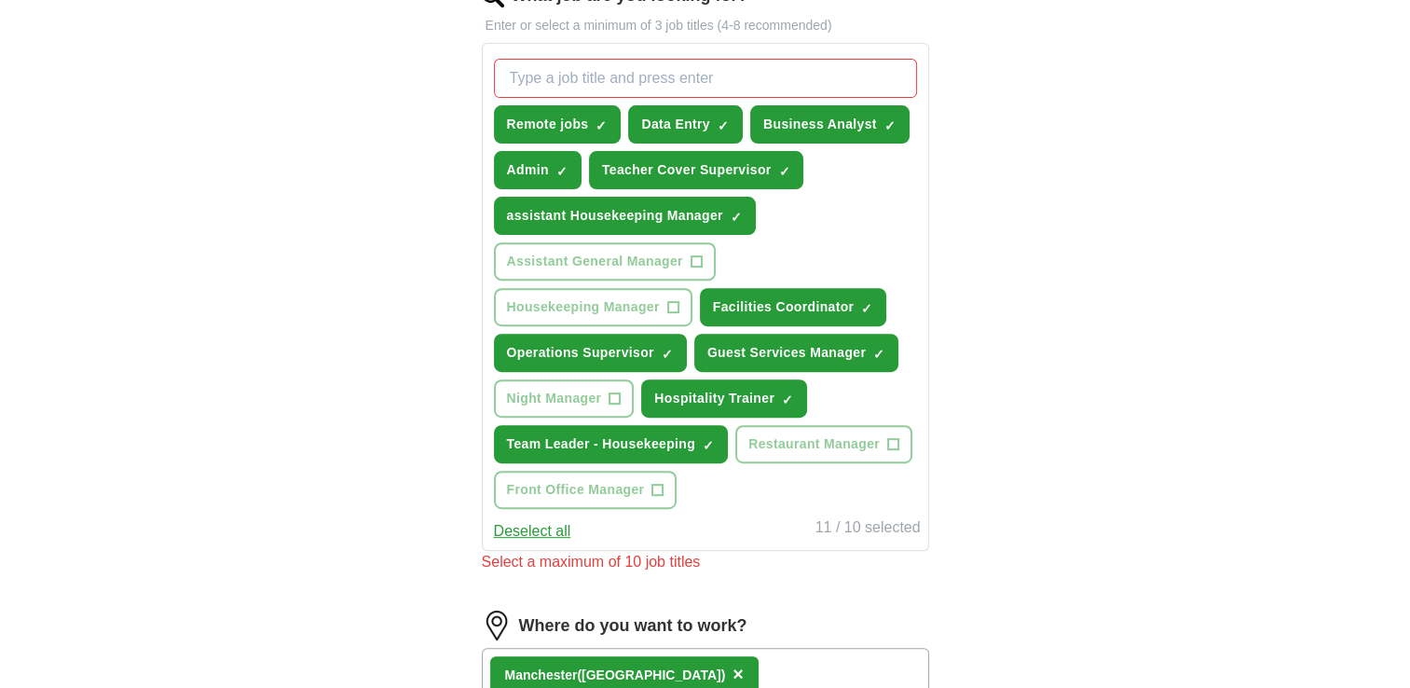
scroll to position [642, 0]
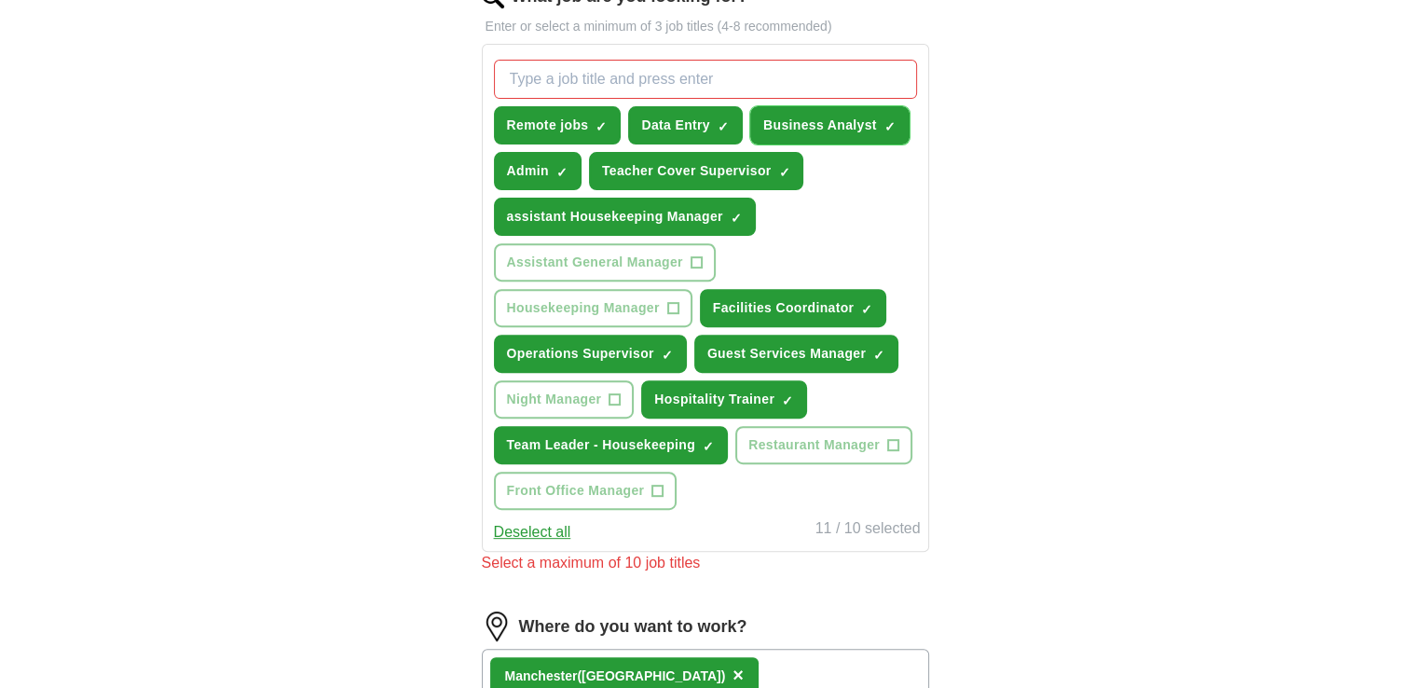
click at [0, 0] on span "×" at bounding box center [0, 0] width 0 height 0
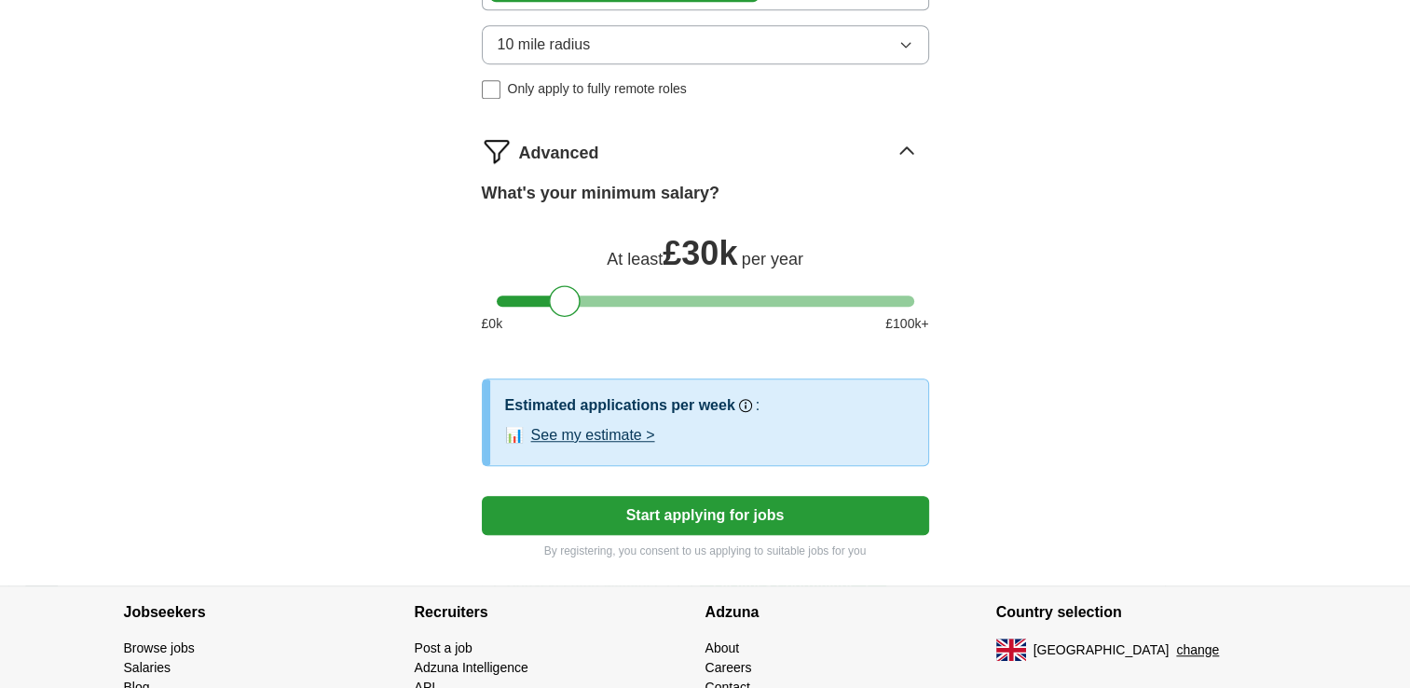
scroll to position [1407, 0]
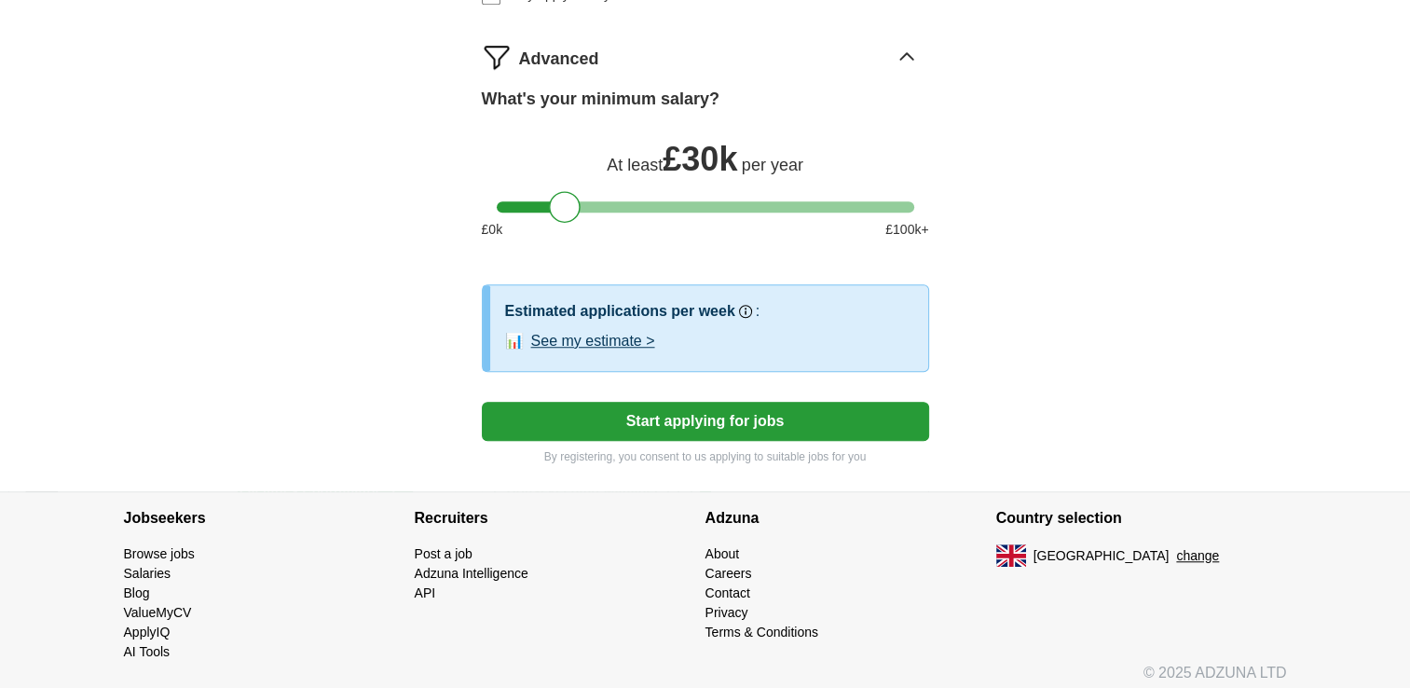
click at [604, 333] on button "See my estimate >" at bounding box center [593, 341] width 124 height 22
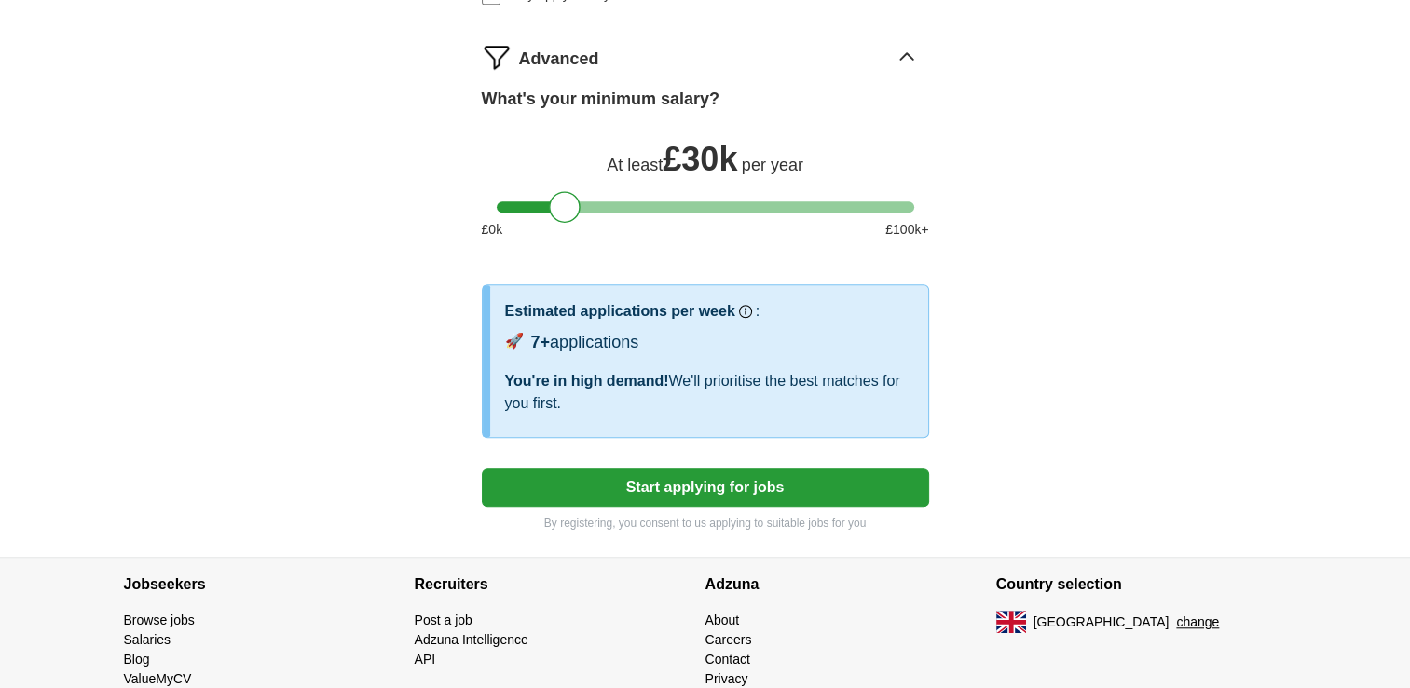
click at [625, 475] on button "Start applying for jobs" at bounding box center [705, 487] width 447 height 39
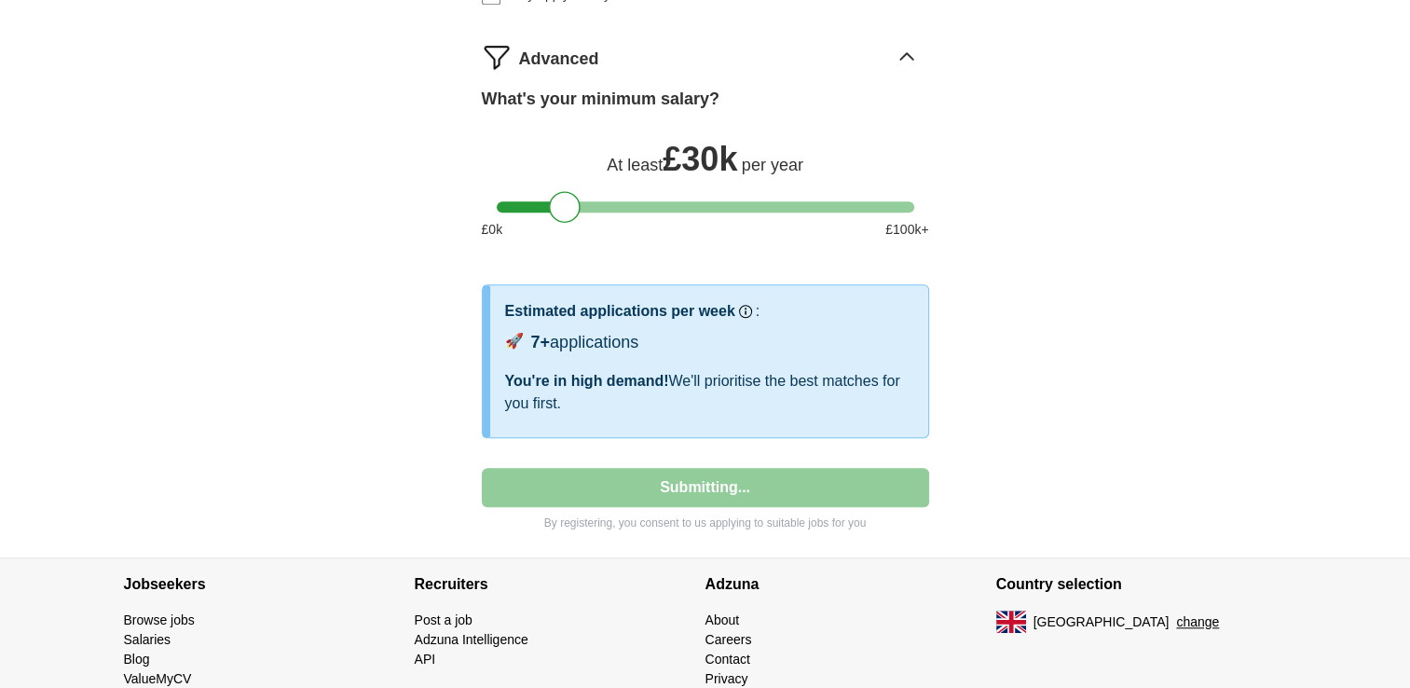
select select "**"
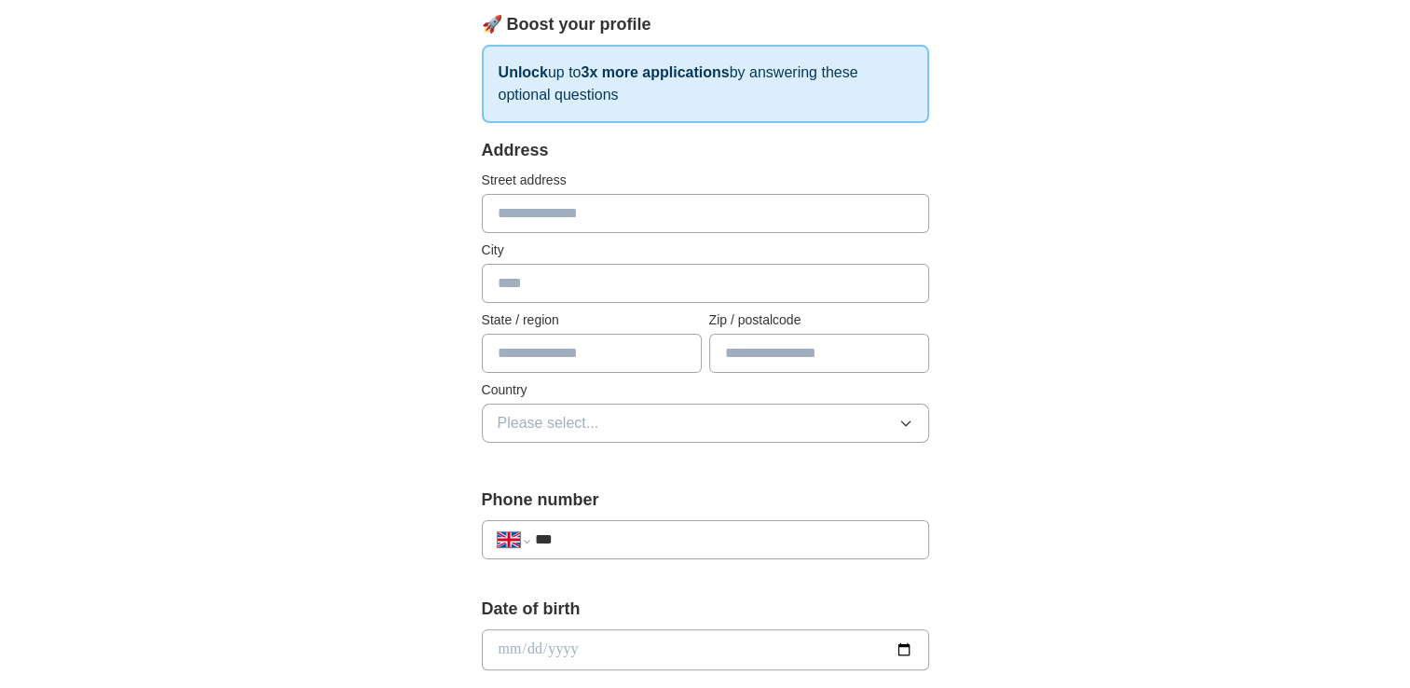
scroll to position [272, 0]
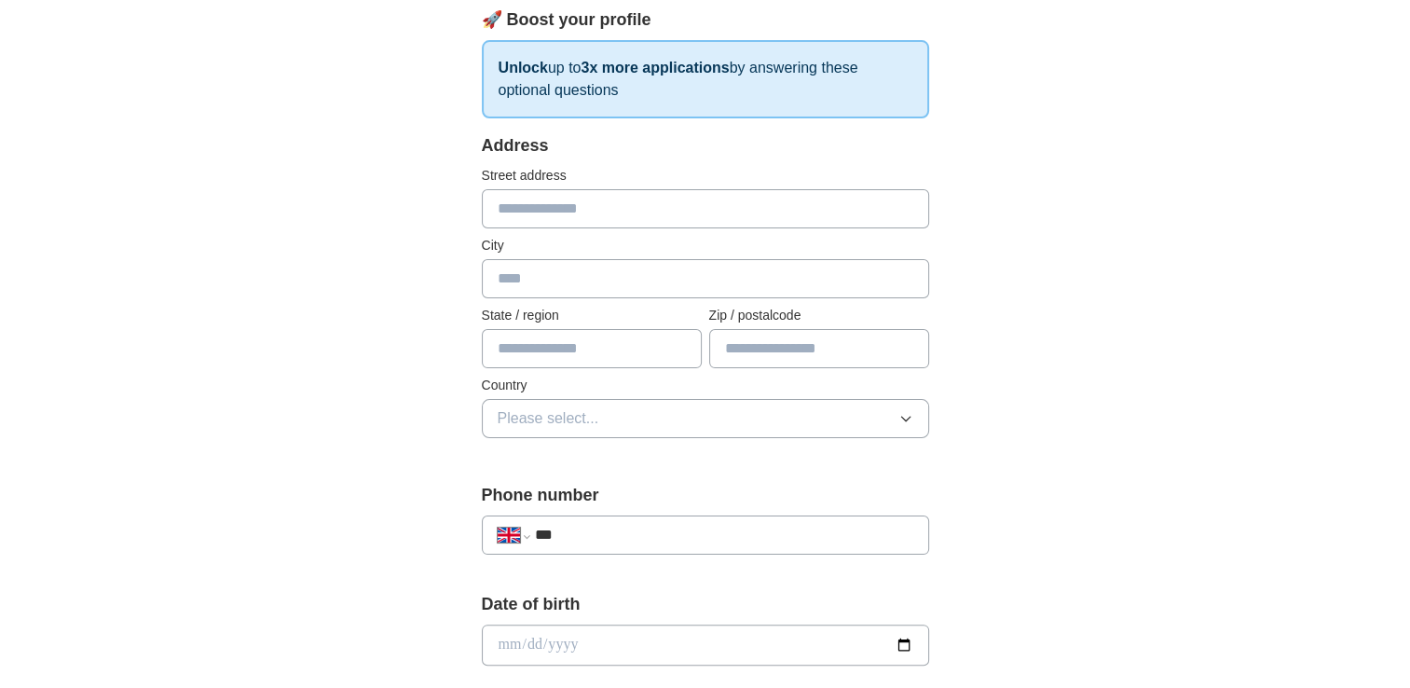
click at [544, 206] on input "text" at bounding box center [705, 208] width 447 height 39
click at [544, 206] on input "**" at bounding box center [705, 208] width 447 height 39
type input "**********"
click at [533, 263] on input "text" at bounding box center [705, 278] width 447 height 39
click at [533, 263] on input "*" at bounding box center [705, 278] width 447 height 39
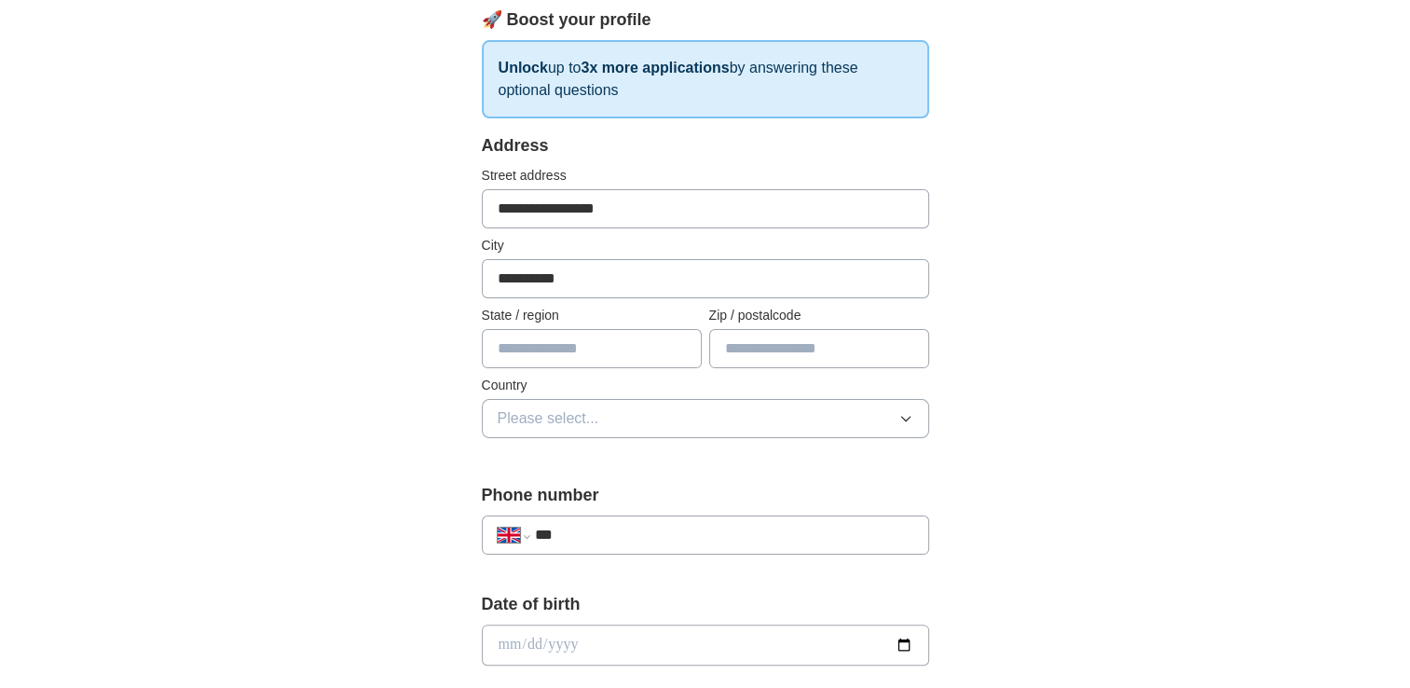
type input "**********"
click at [762, 360] on input "text" at bounding box center [819, 348] width 220 height 39
type input "*******"
click at [914, 416] on button "Please select..." at bounding box center [705, 418] width 447 height 39
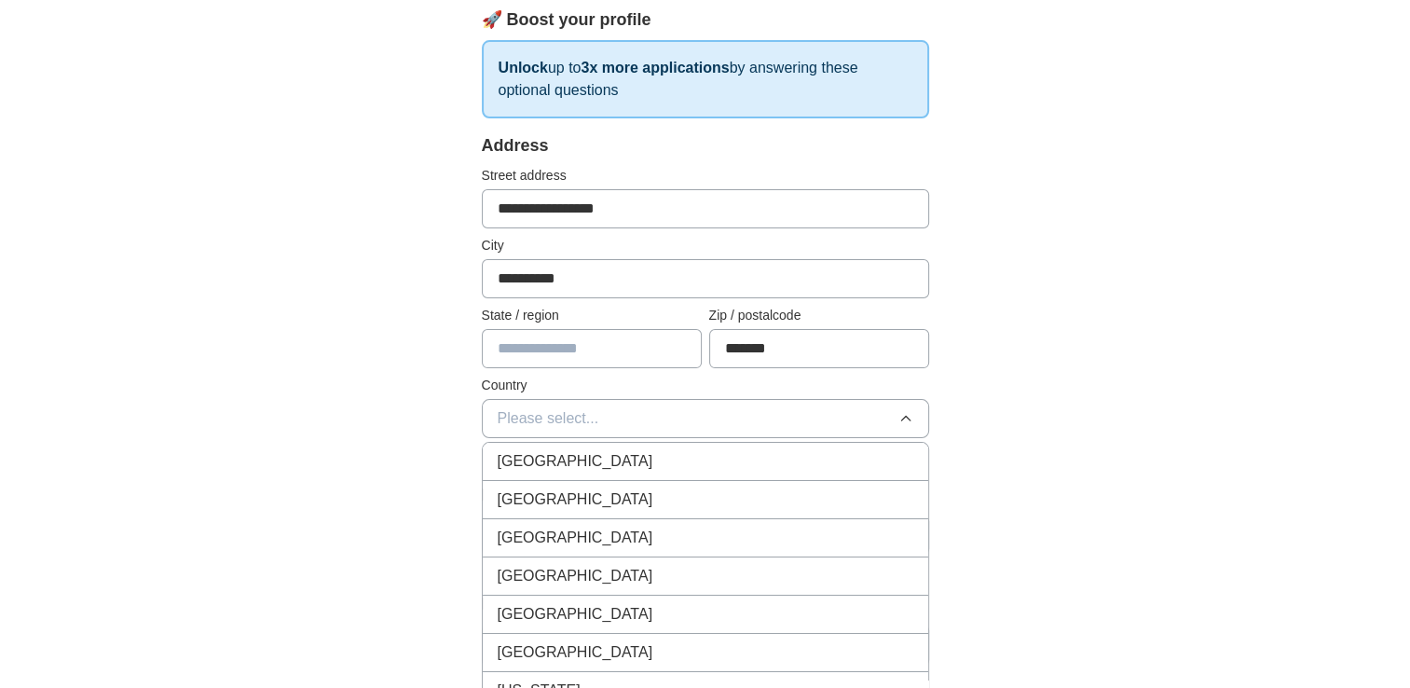
click at [719, 453] on div "[GEOGRAPHIC_DATA]" at bounding box center [706, 461] width 416 height 22
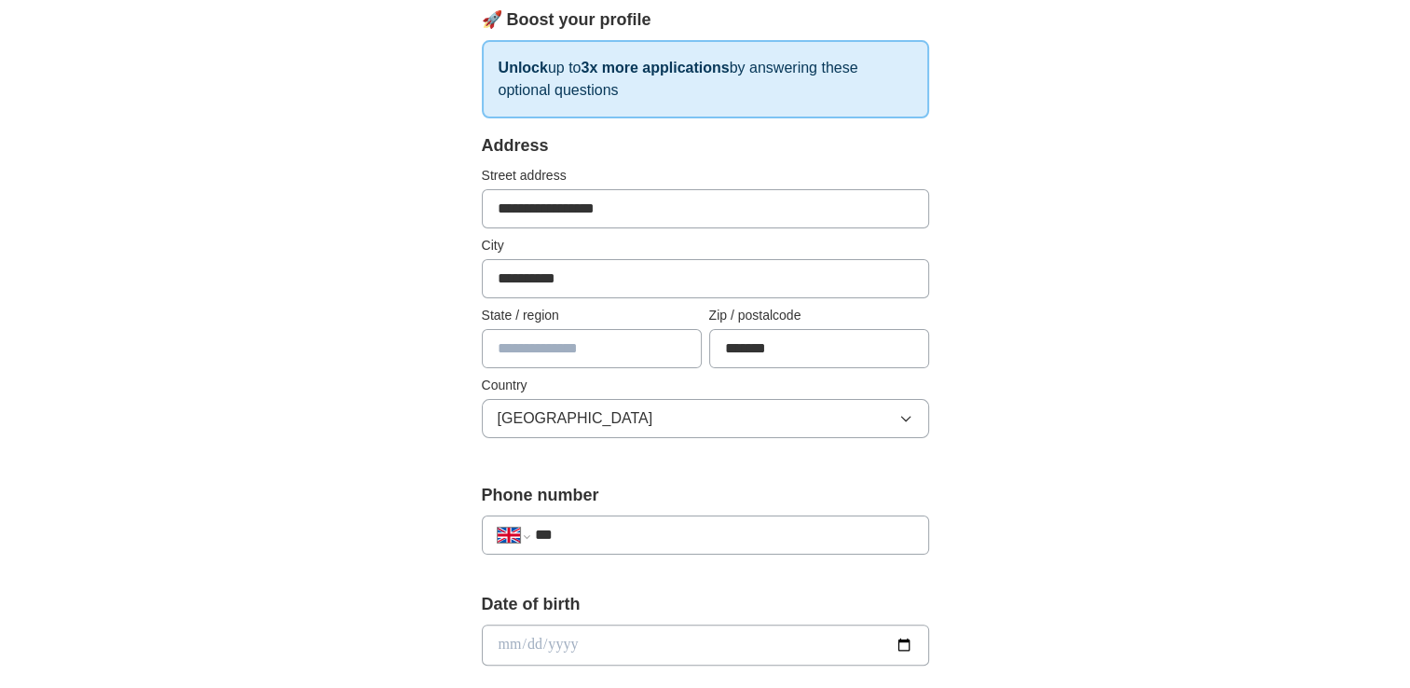
click at [594, 353] on input "text" at bounding box center [592, 348] width 220 height 39
type input "**********"
click at [586, 524] on input "***" at bounding box center [723, 535] width 378 height 22
type input "**********"
click at [552, 640] on input "date" at bounding box center [705, 645] width 447 height 41
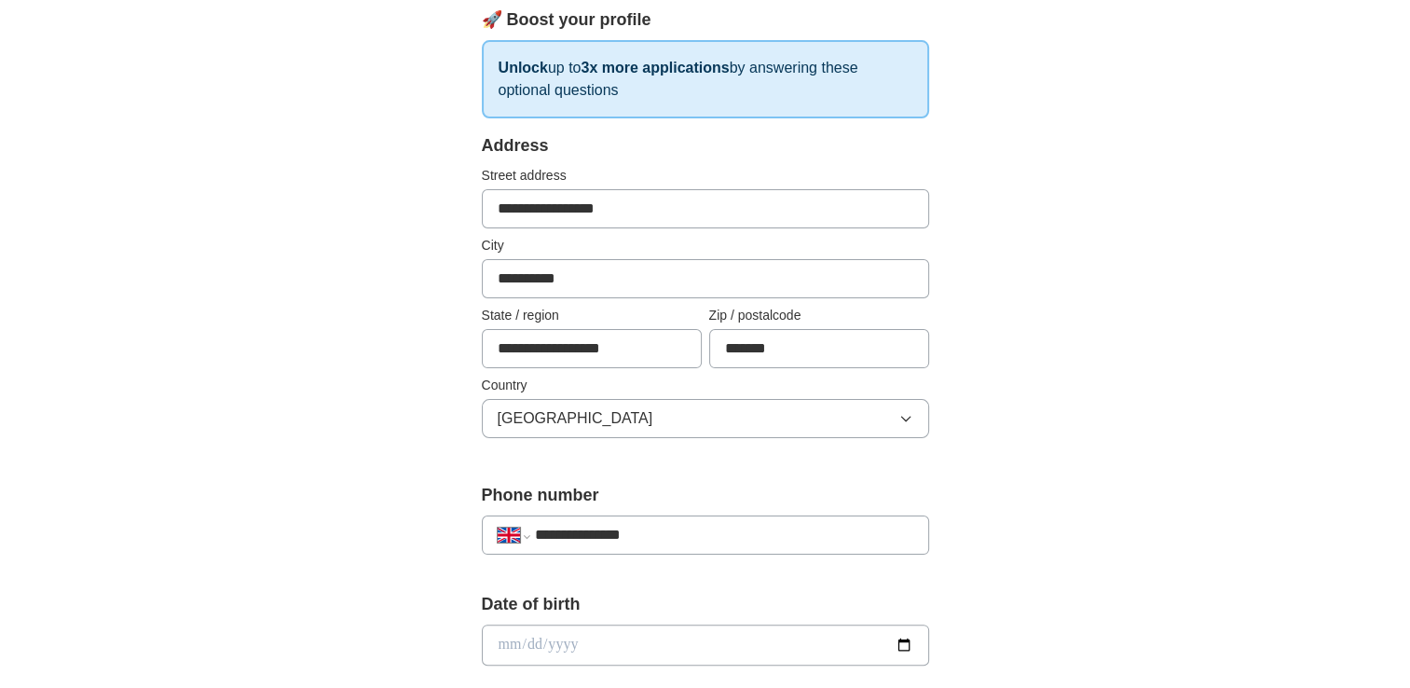
click at [502, 641] on input "date" at bounding box center [705, 645] width 447 height 41
type input "**********"
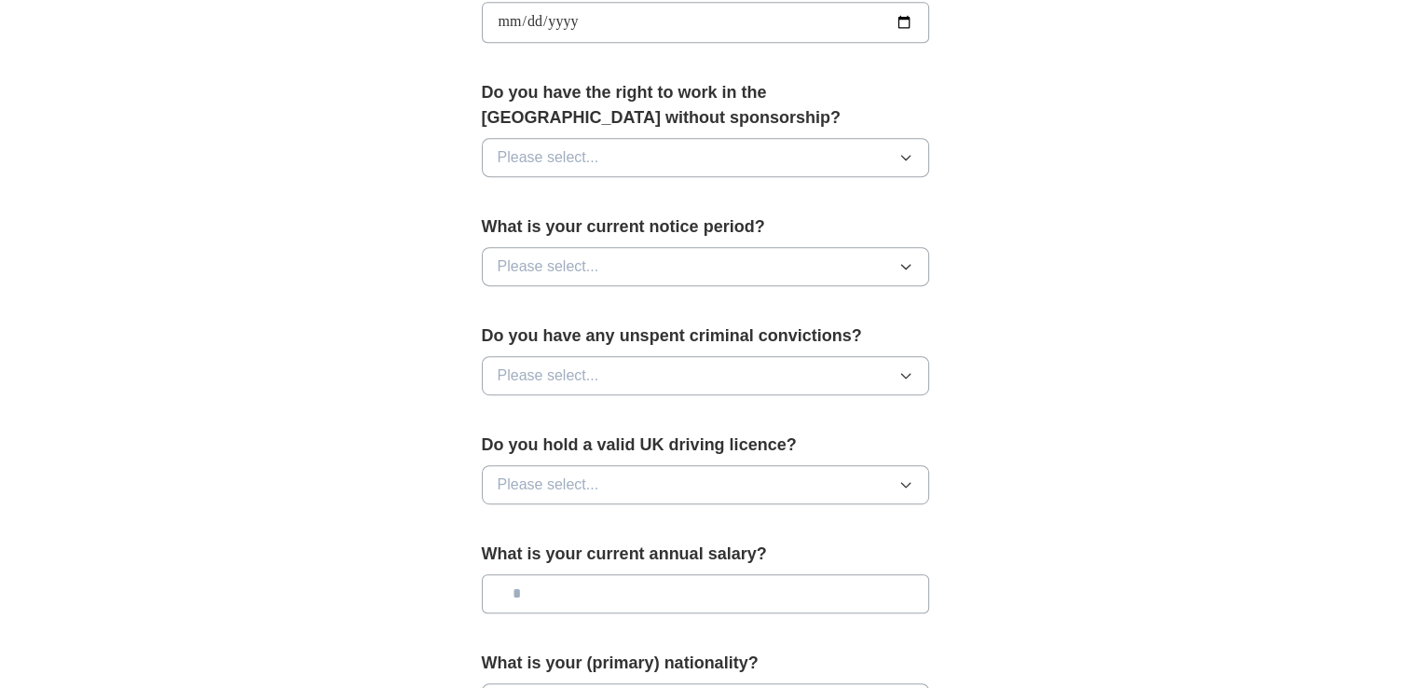
scroll to position [899, 0]
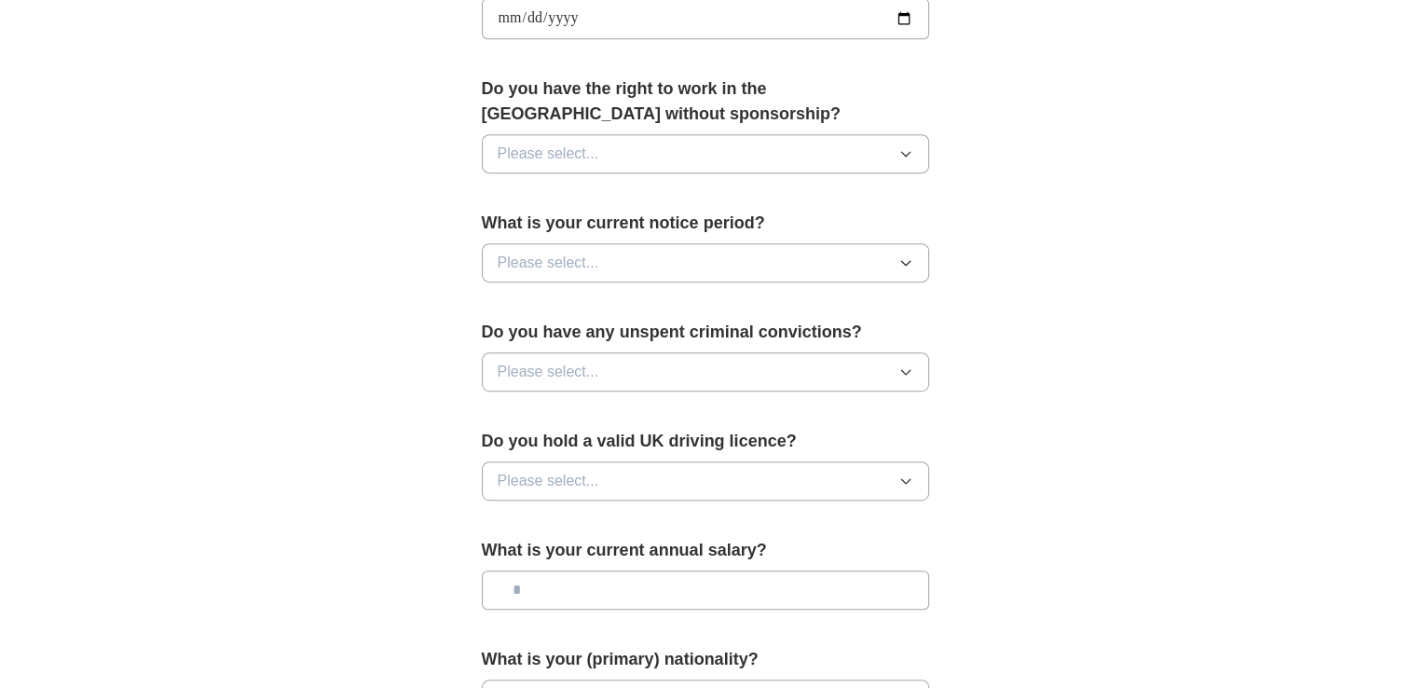
click at [905, 152] on icon "button" at bounding box center [905, 154] width 8 height 5
click at [862, 193] on div "Yes" at bounding box center [706, 197] width 416 height 22
click at [908, 266] on icon "button" at bounding box center [906, 262] width 15 height 15
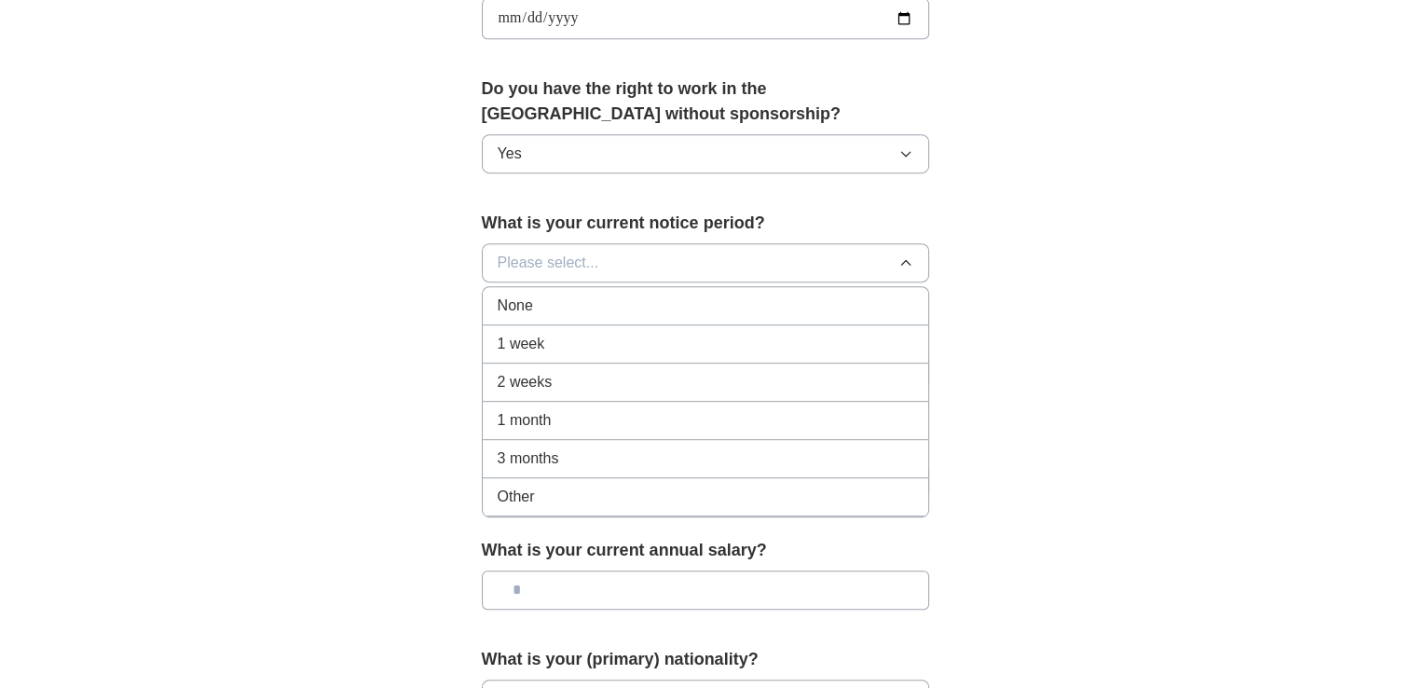
click at [795, 305] on div "None" at bounding box center [706, 306] width 416 height 22
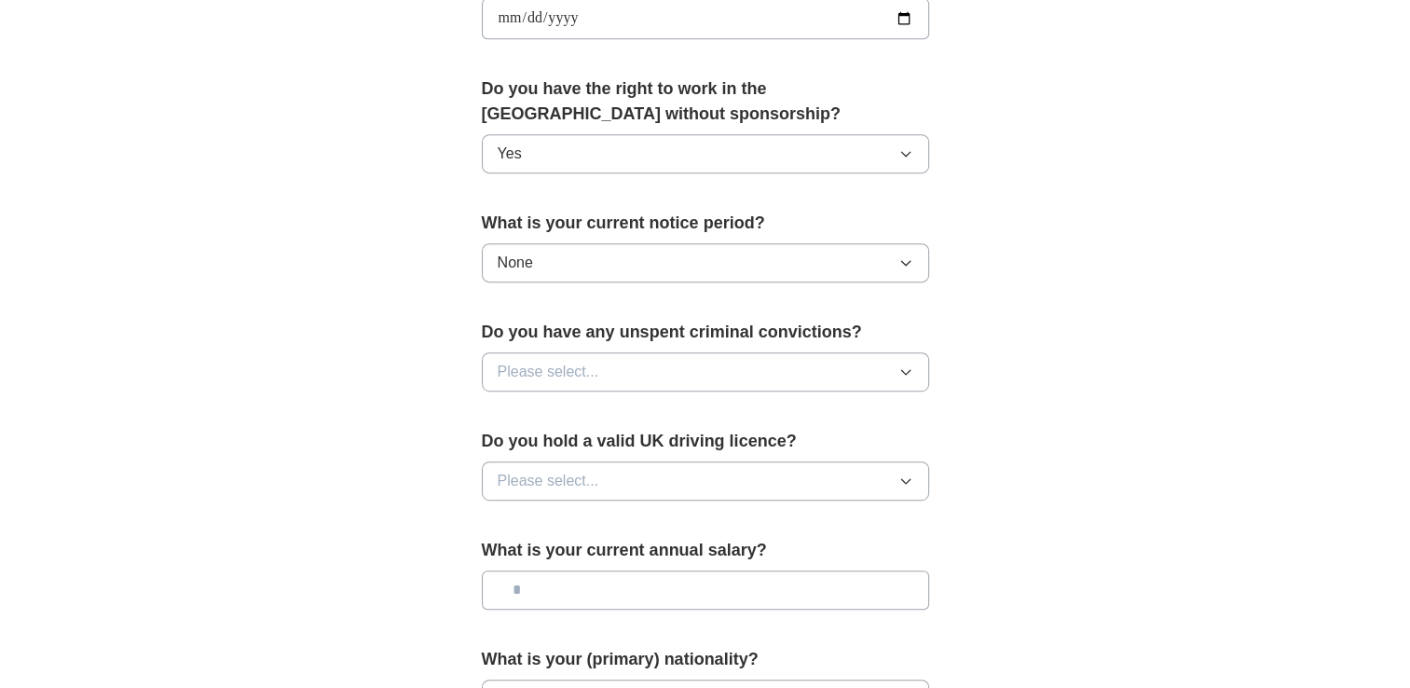
click at [902, 370] on icon "button" at bounding box center [905, 372] width 8 height 5
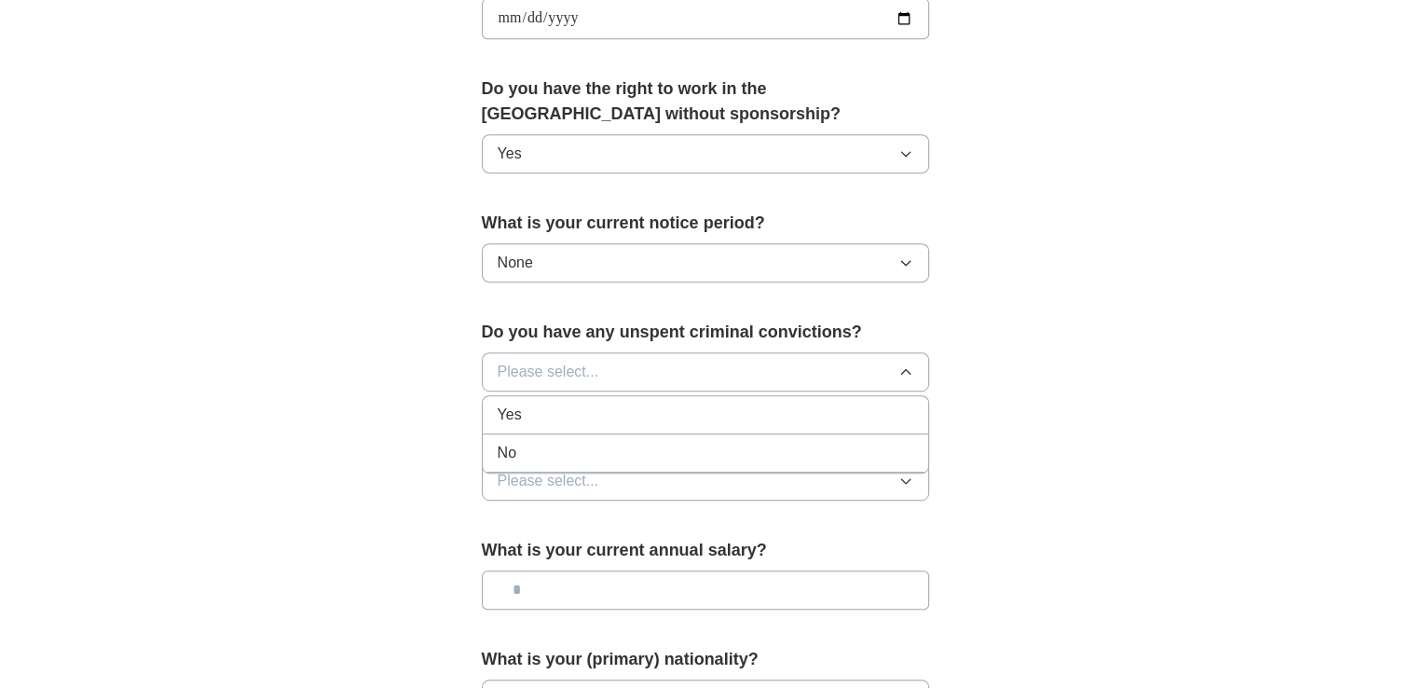
click at [815, 446] on div "No" at bounding box center [706, 453] width 416 height 22
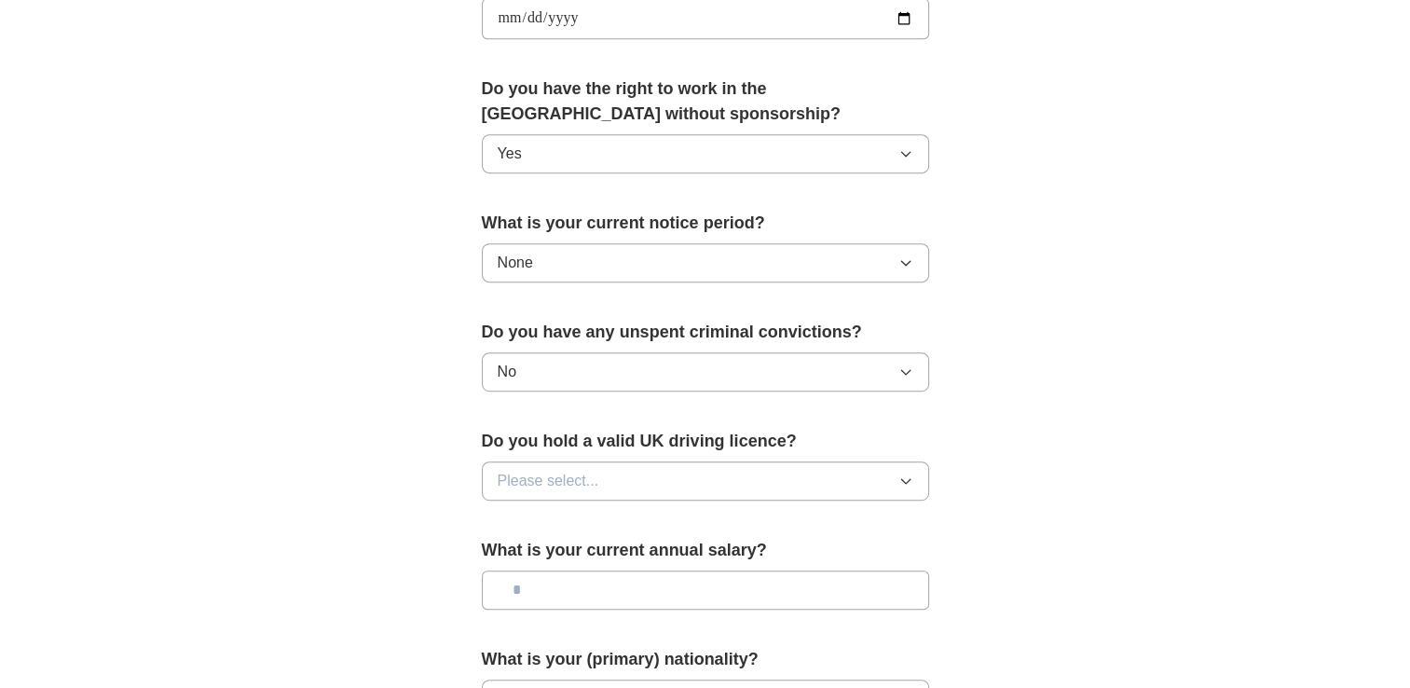
click at [905, 490] on button "Please select..." at bounding box center [705, 480] width 447 height 39
click at [859, 555] on div "No" at bounding box center [706, 562] width 416 height 22
click at [749, 581] on input "text" at bounding box center [705, 589] width 447 height 39
type input "*******"
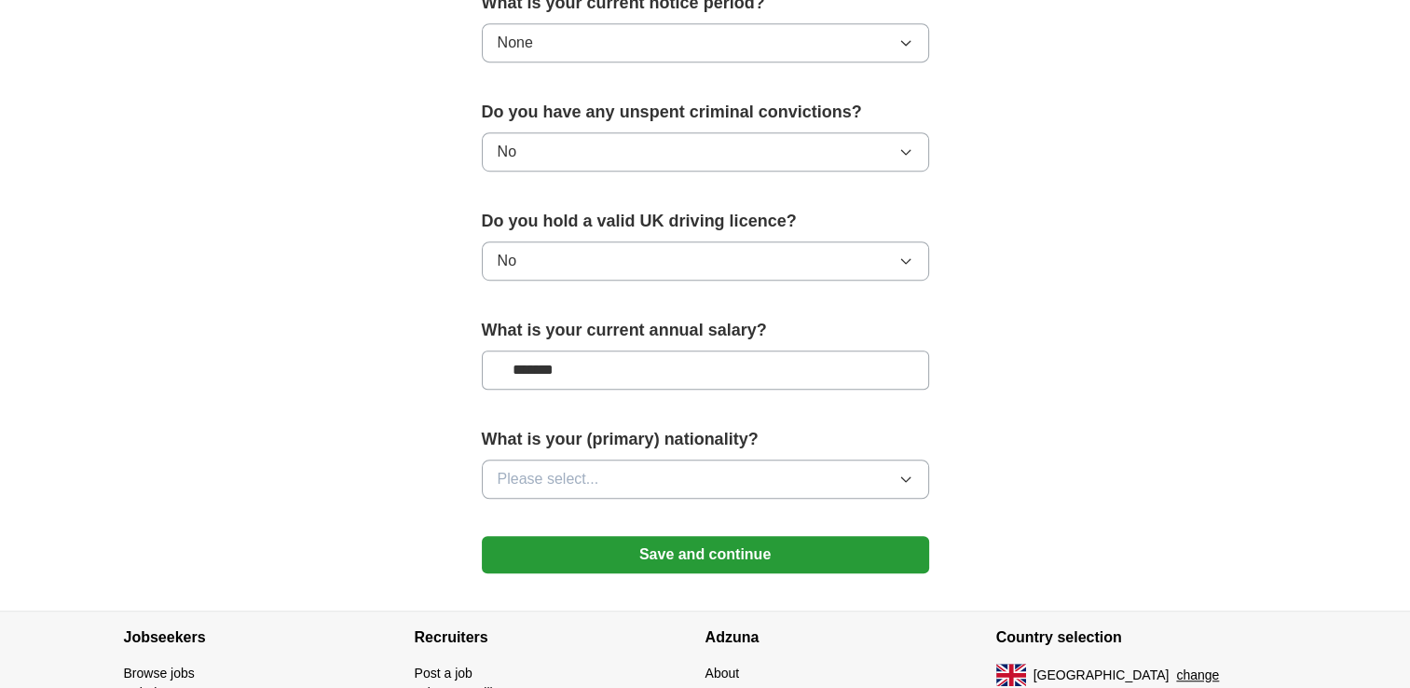
scroll to position [1120, 0]
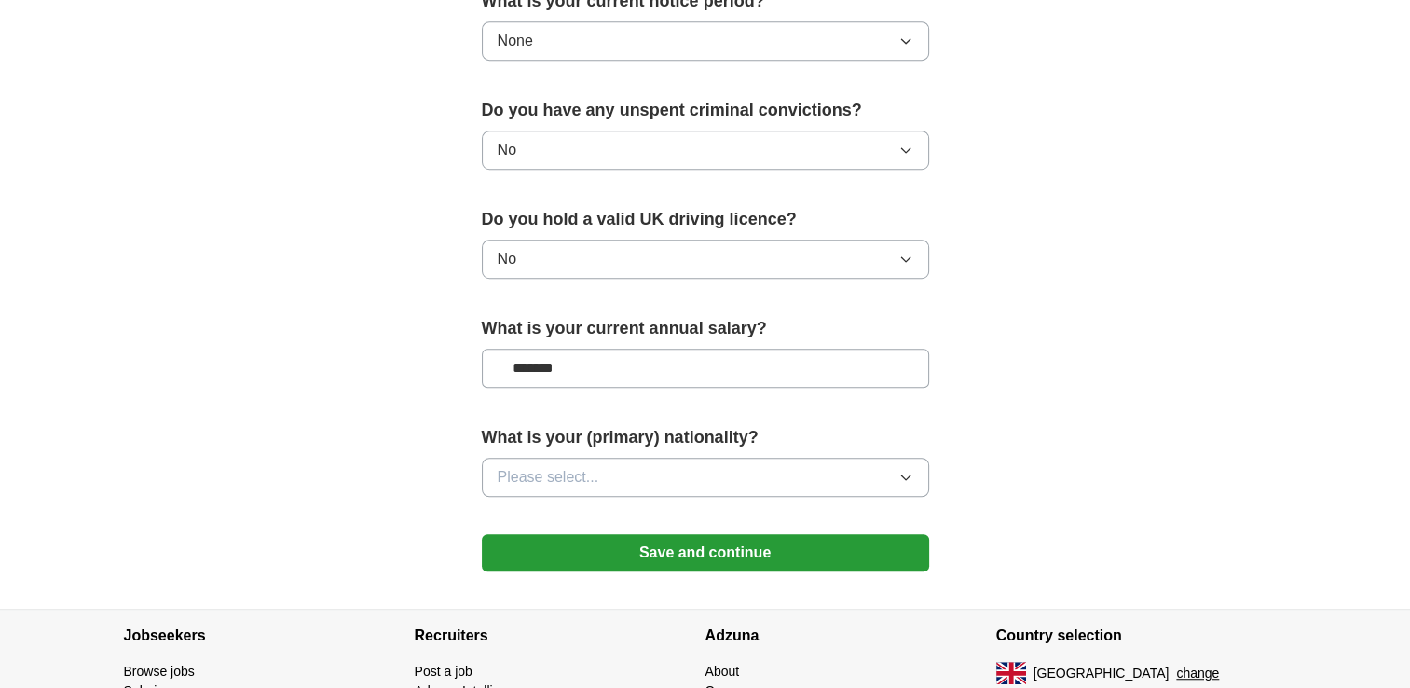
click at [903, 470] on icon "button" at bounding box center [906, 477] width 15 height 15
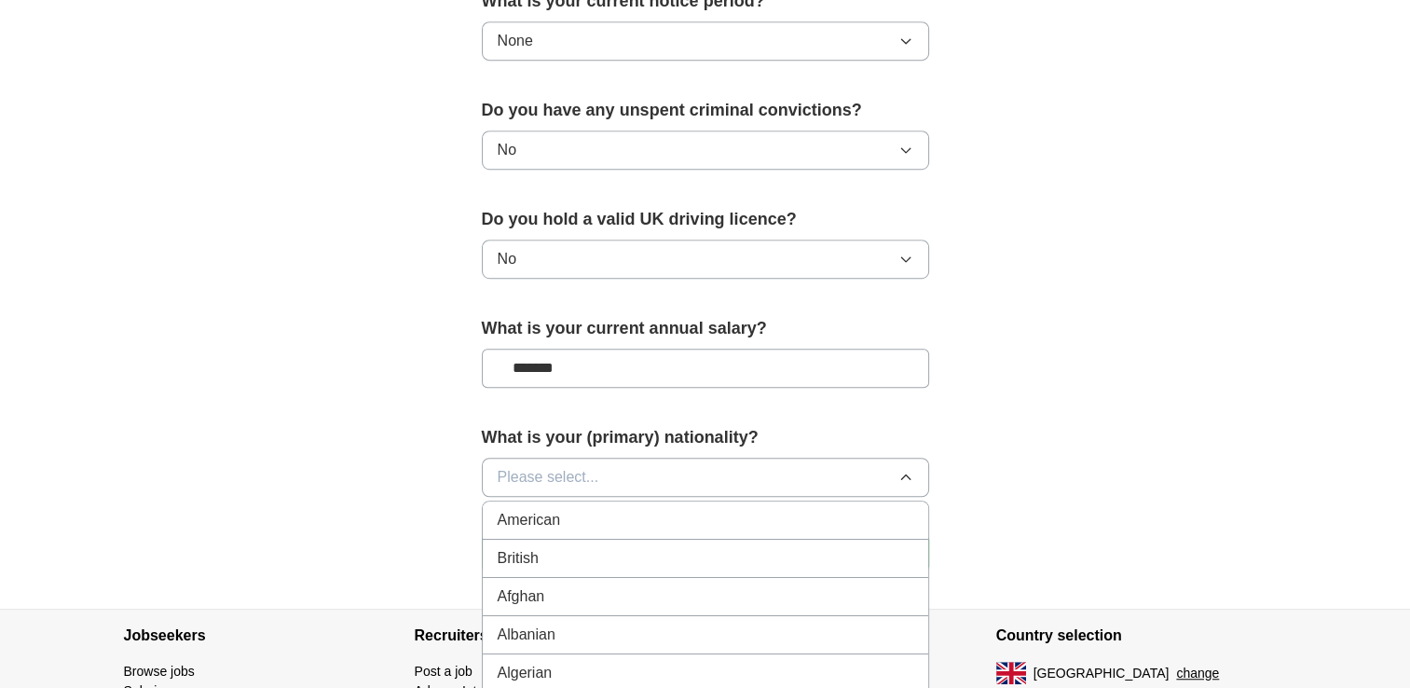
click at [742, 555] on div "British" at bounding box center [706, 558] width 416 height 22
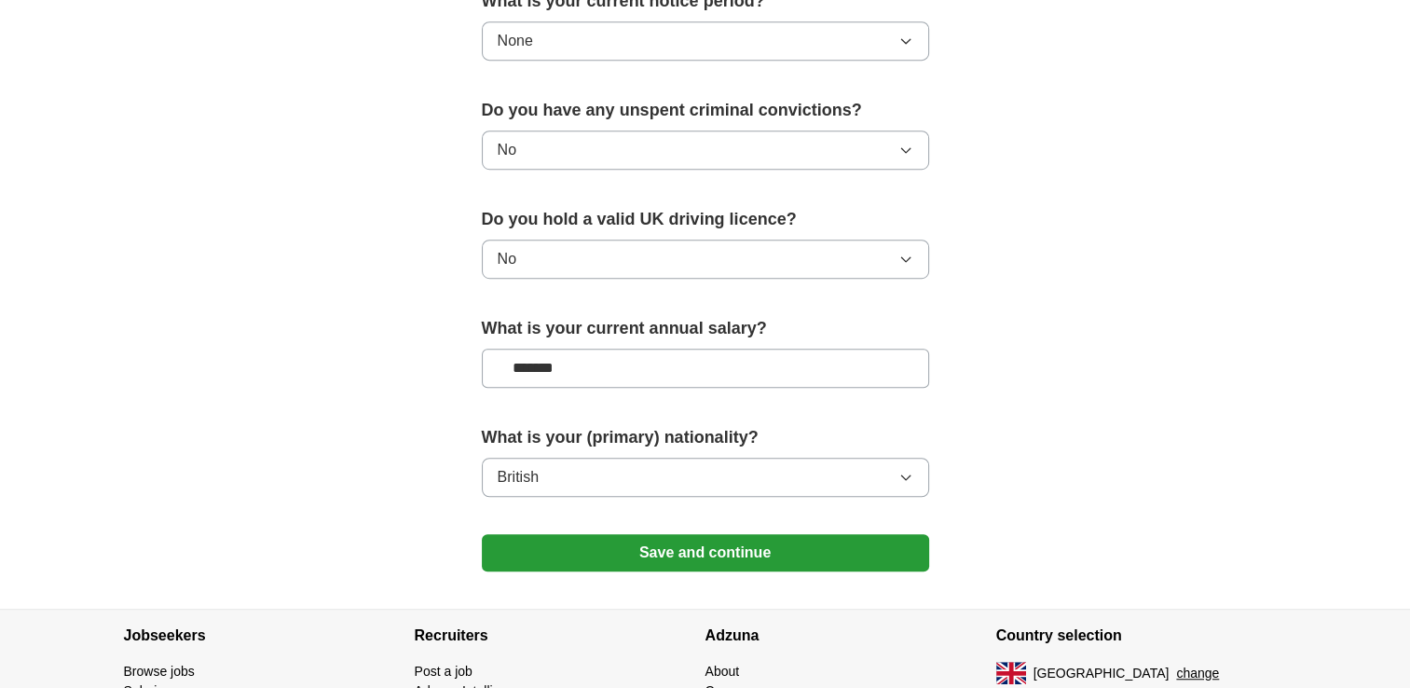
click at [740, 554] on button "Save and continue" at bounding box center [705, 552] width 447 height 37
